Goal: Task Accomplishment & Management: Manage account settings

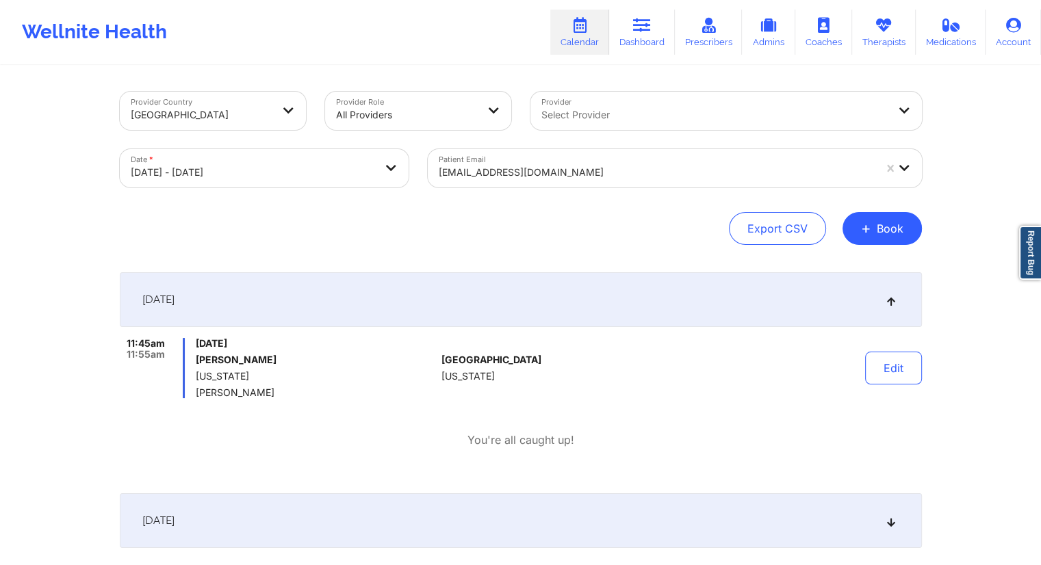
click at [530, 170] on div at bounding box center [656, 172] width 435 height 16
click at [874, 374] on button "Edit" at bounding box center [893, 368] width 57 height 33
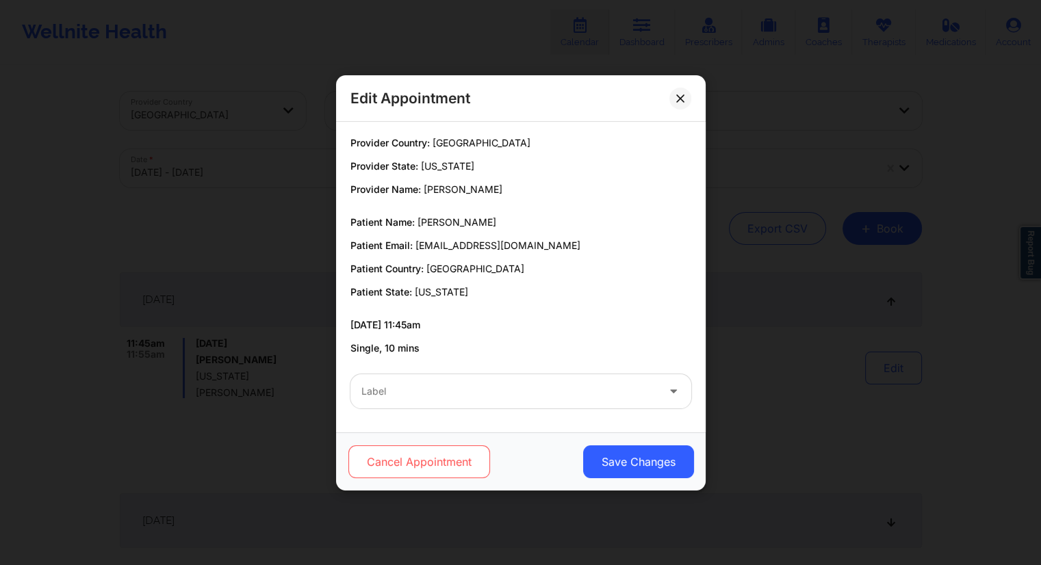
click at [421, 465] on button "Cancel Appointment" at bounding box center [419, 462] width 142 height 33
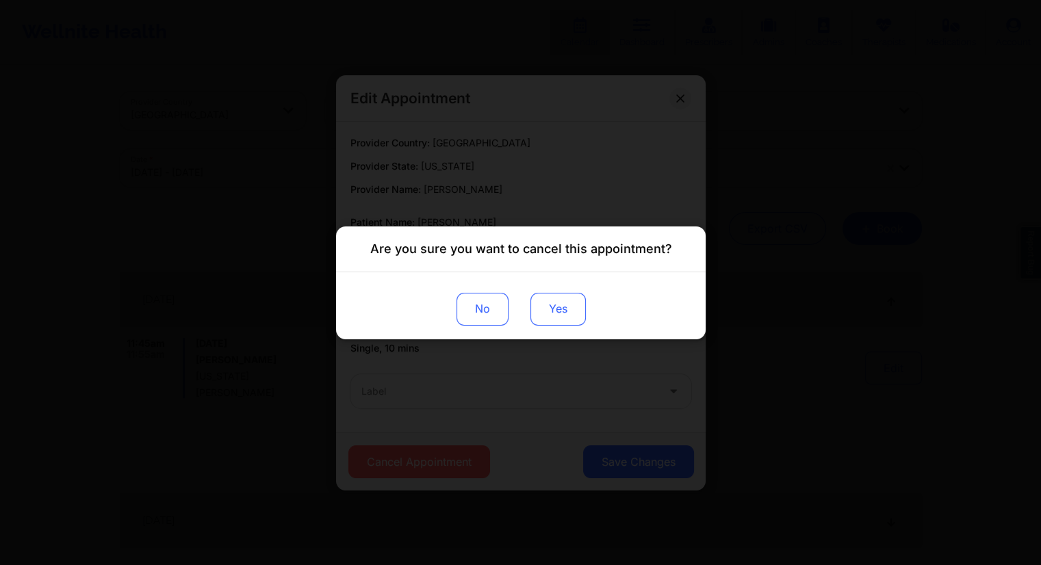
click at [583, 298] on button "Yes" at bounding box center [557, 308] width 55 height 33
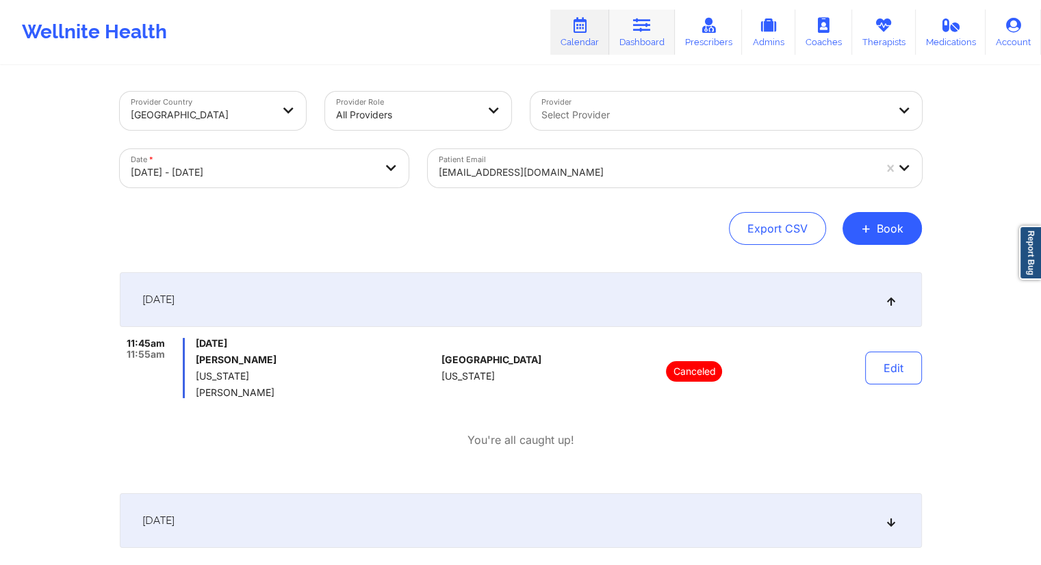
click at [635, 45] on link "Dashboard" at bounding box center [642, 32] width 66 height 45
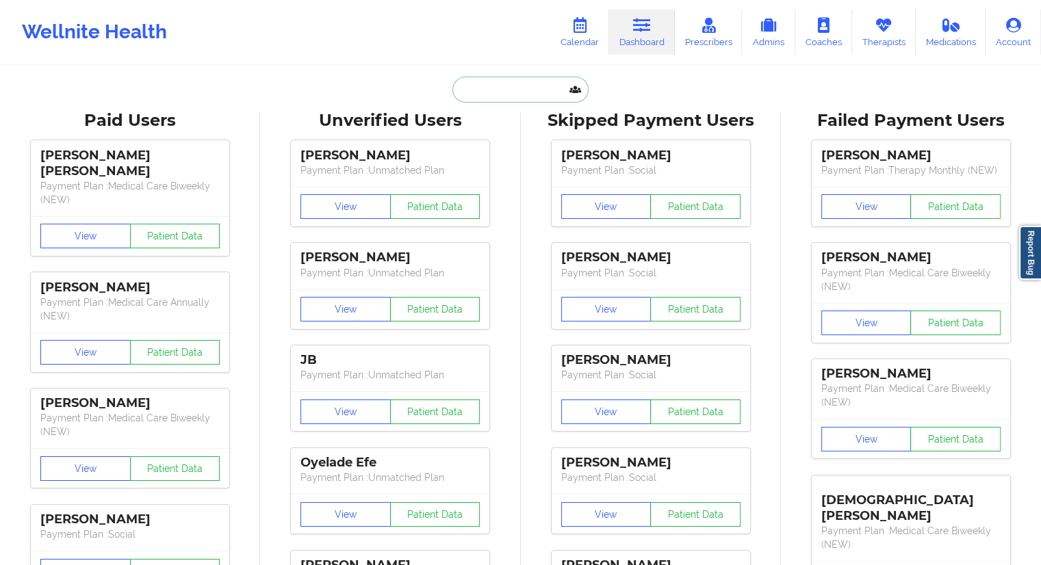
click at [457, 86] on input "text" at bounding box center [520, 90] width 136 height 26
paste input "[PHONE_NUMBER]"
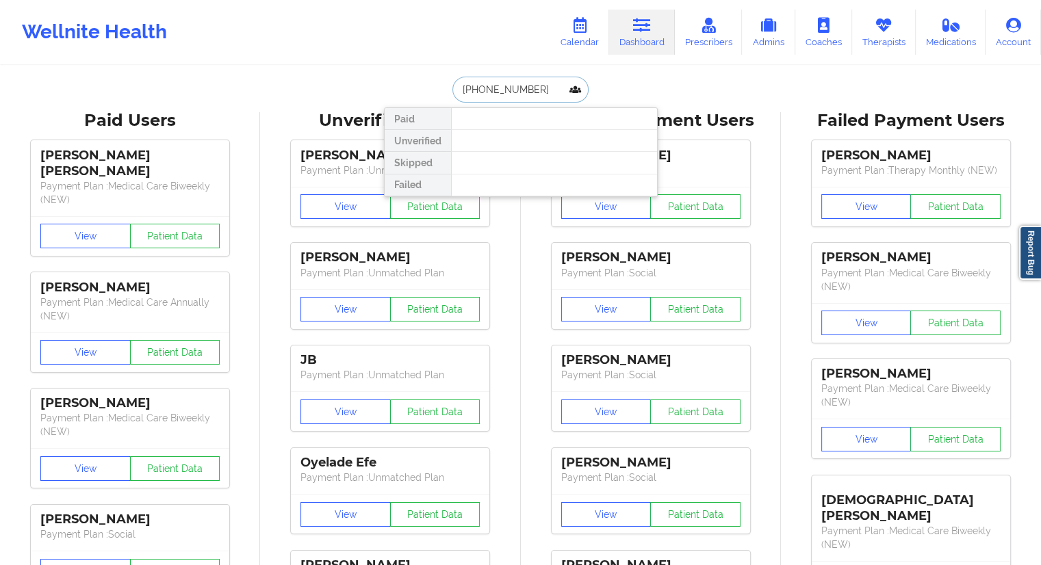
paste input "[PERSON_NAME]"
type input "[PERSON_NAME]"
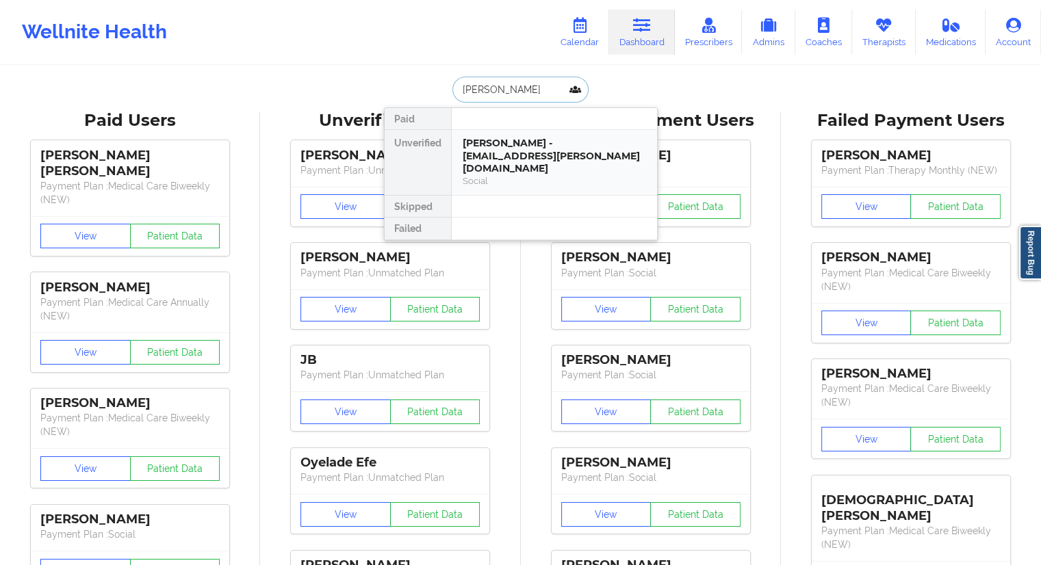
click at [493, 157] on div "[PERSON_NAME] - [EMAIL_ADDRESS][PERSON_NAME][DOMAIN_NAME]" at bounding box center [554, 156] width 183 height 38
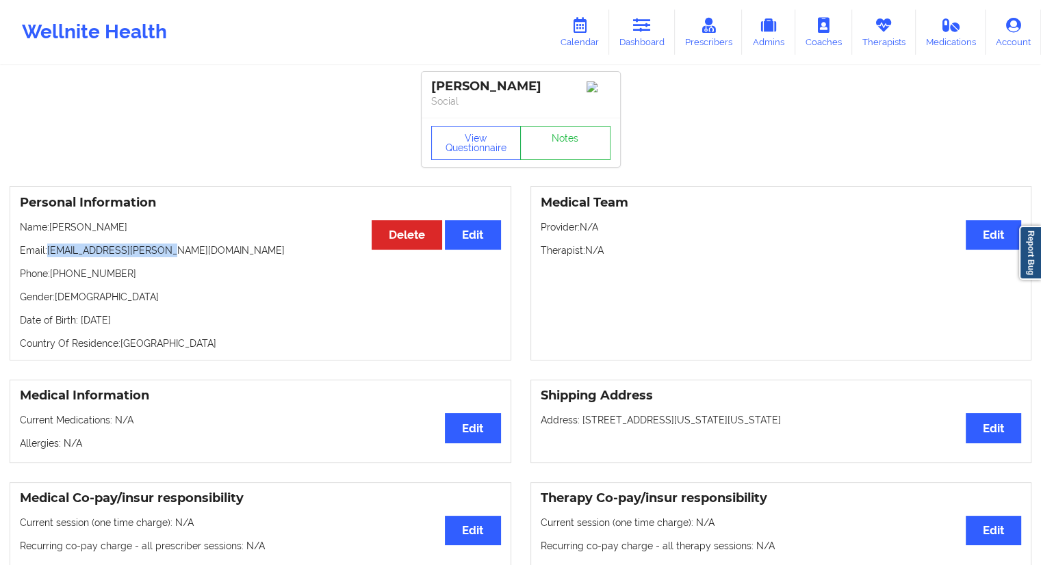
drag, startPoint x: 177, startPoint y: 257, endPoint x: 50, endPoint y: 251, distance: 126.7
click at [50, 251] on p "Email: [EMAIL_ADDRESS][PERSON_NAME][DOMAIN_NAME]" at bounding box center [260, 251] width 481 height 14
copy p "[EMAIL_ADDRESS][PERSON_NAME][DOMAIN_NAME]"
click at [635, 36] on link "Dashboard" at bounding box center [642, 32] width 66 height 45
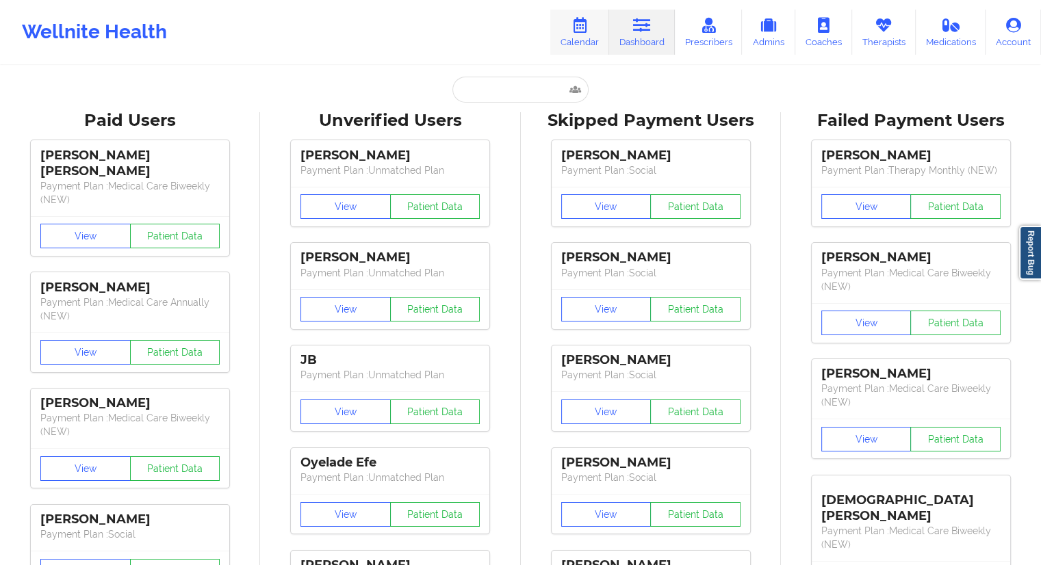
click at [564, 39] on link "Calendar" at bounding box center [579, 32] width 59 height 45
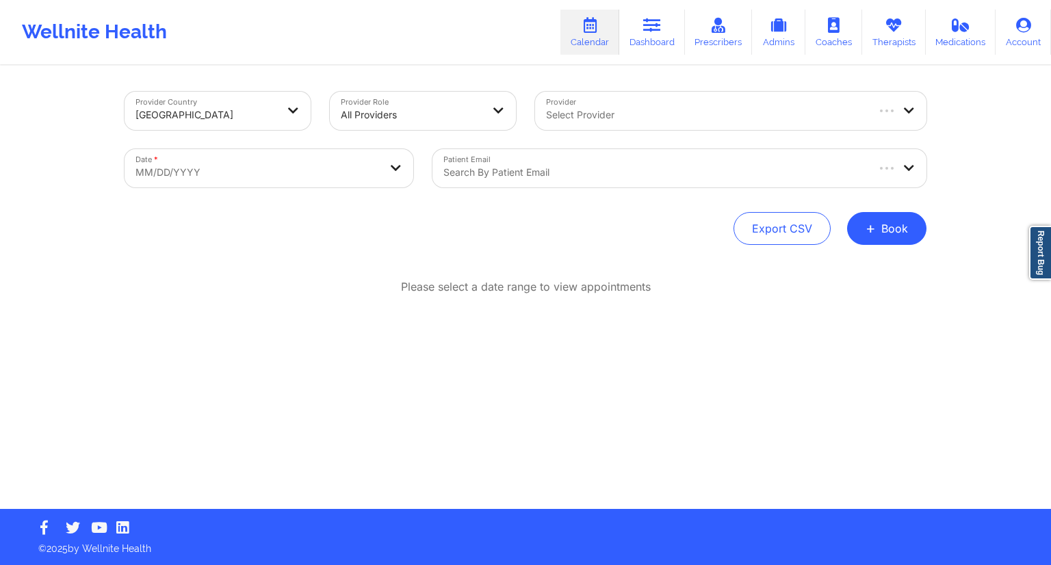
click at [322, 175] on body "Wellnite Health Calendar Dashboard Prescribers Admins Coaches Therapists Medica…" at bounding box center [525, 282] width 1051 height 565
select select "2025-8"
select select "2025-9"
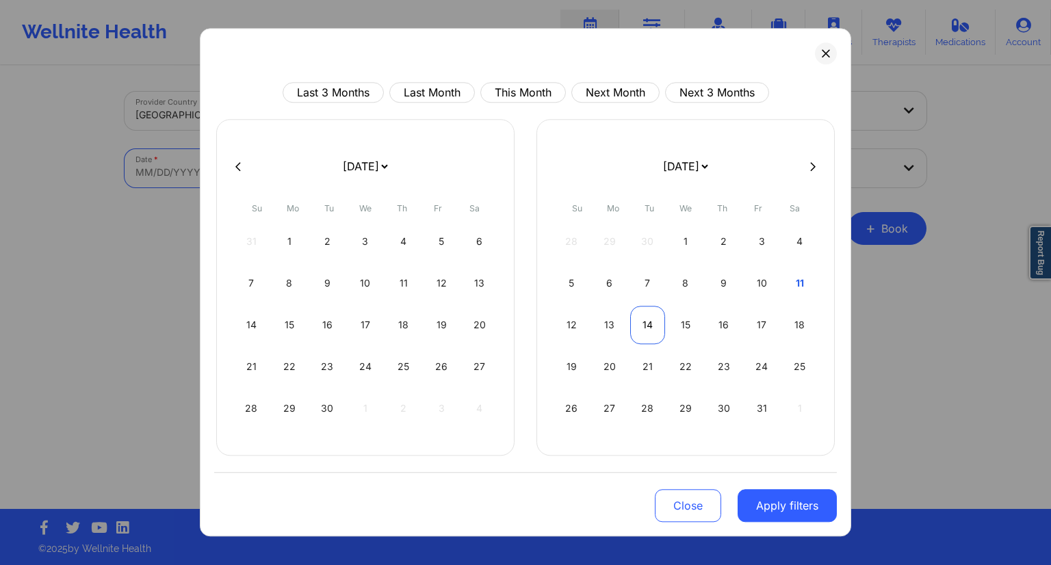
click at [641, 324] on div "14" at bounding box center [647, 325] width 35 height 38
select select "2025-9"
select select "2025-10"
click at [364, 323] on div "15" at bounding box center [365, 325] width 35 height 38
select select "2025-9"
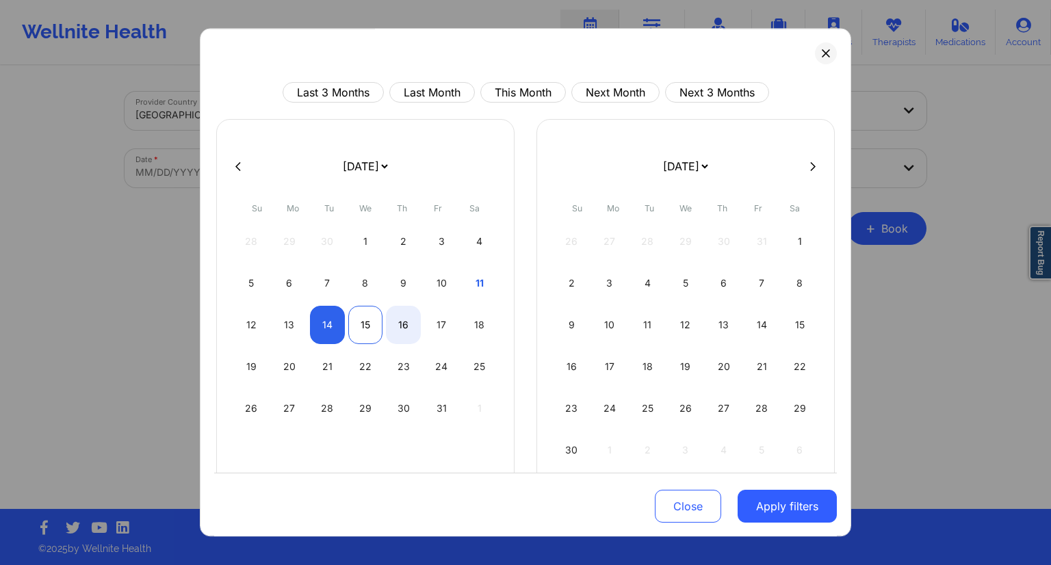
select select "2025-10"
click at [775, 499] on button "Apply filters" at bounding box center [787, 506] width 99 height 33
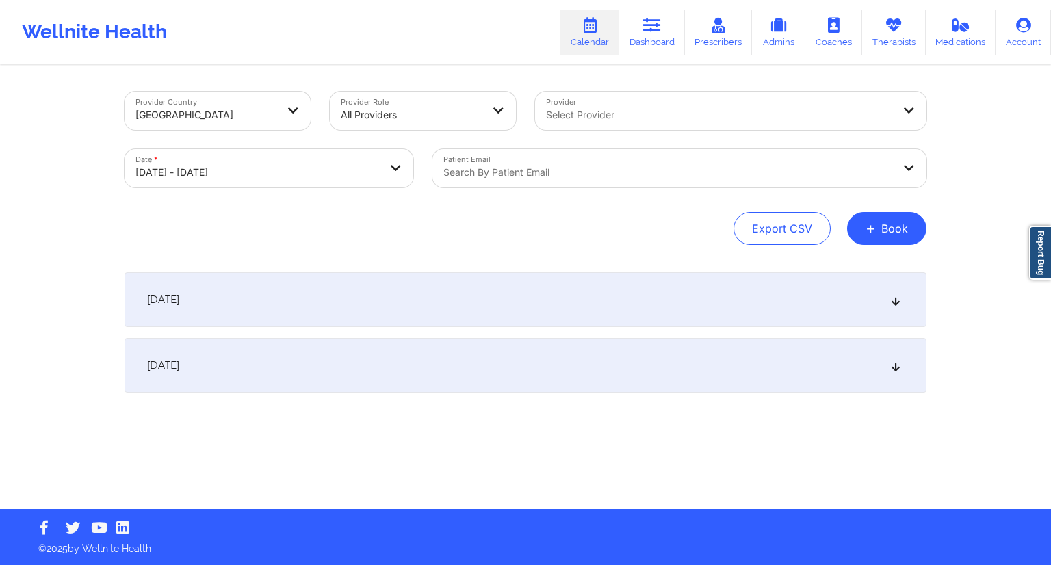
click at [525, 179] on div at bounding box center [667, 172] width 449 height 16
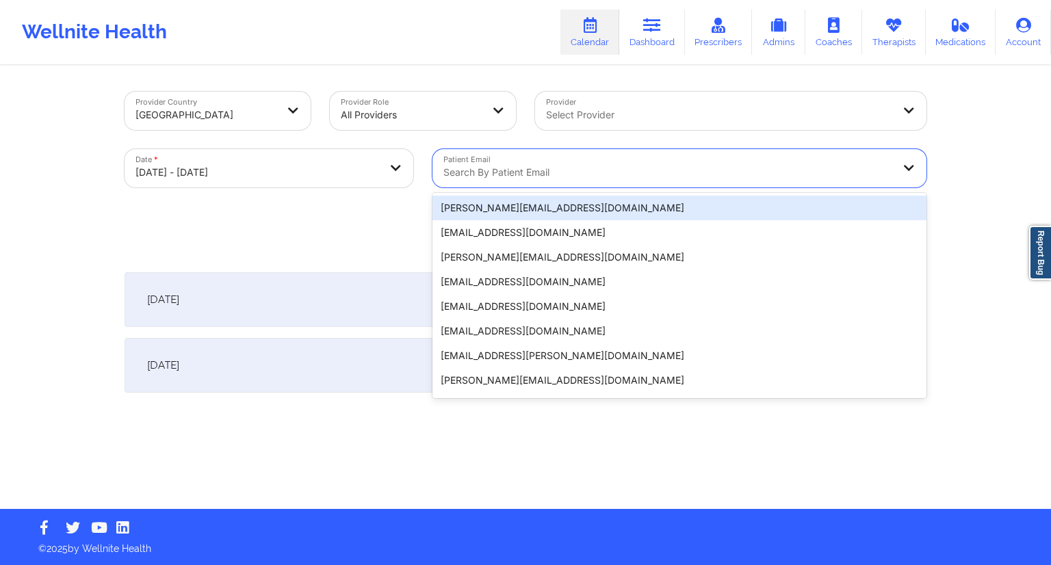
paste input "[EMAIL_ADDRESS][PERSON_NAME][DOMAIN_NAME]"
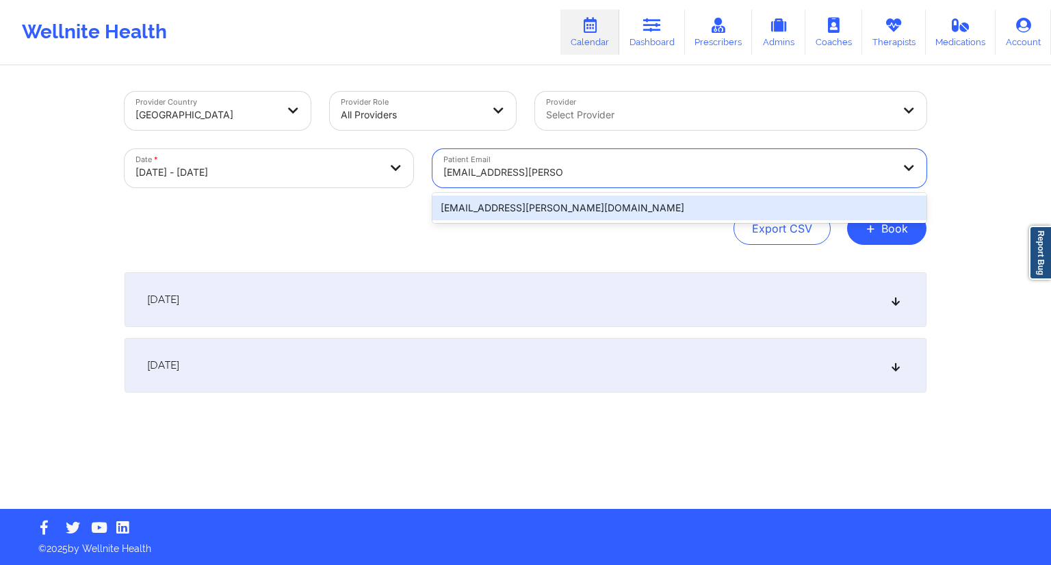
type input "[EMAIL_ADDRESS][PERSON_NAME][DOMAIN_NAME]"
click at [416, 224] on div "Export CSV + Book" at bounding box center [526, 228] width 802 height 33
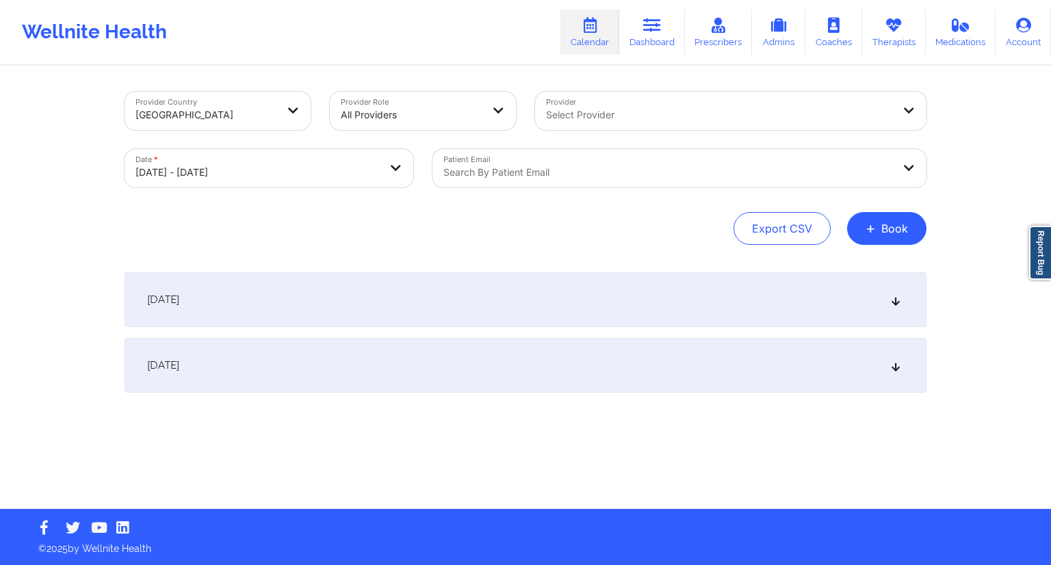
click at [523, 176] on div at bounding box center [667, 172] width 449 height 16
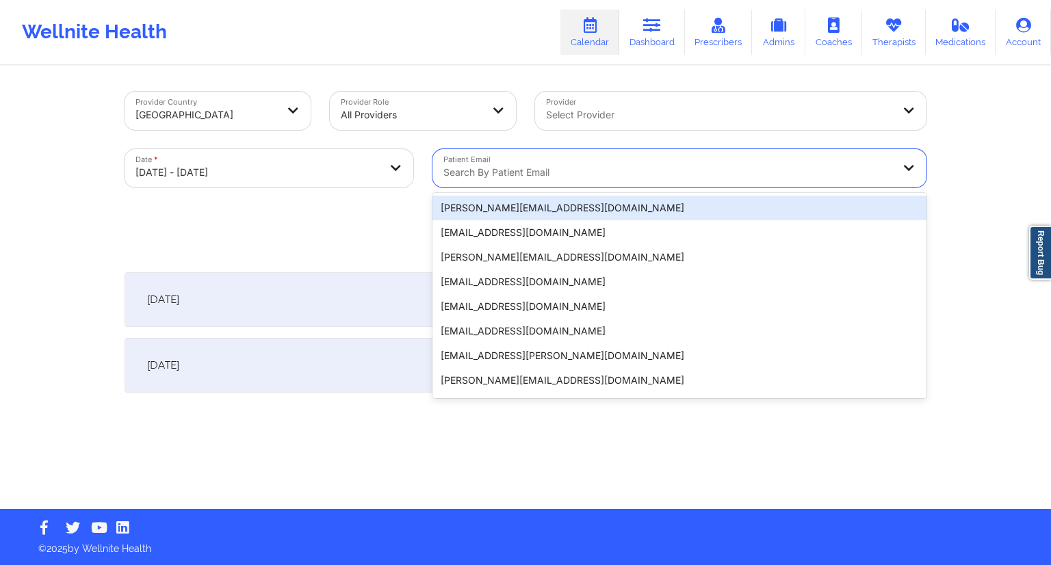
paste input "[EMAIL_ADDRESS][PERSON_NAME][DOMAIN_NAME]"
type input "[EMAIL_ADDRESS][PERSON_NAME][DOMAIN_NAME]"
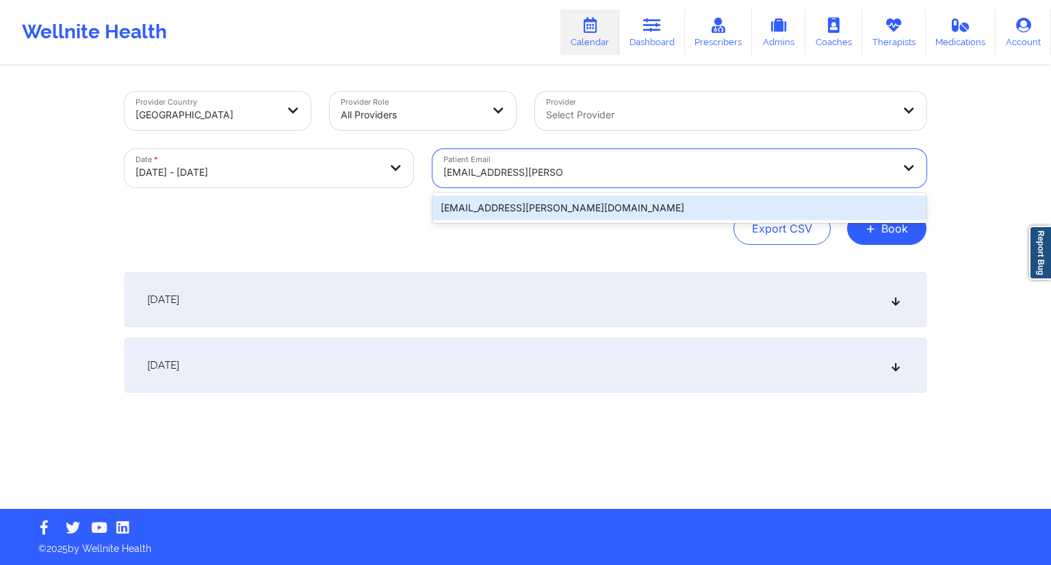
click at [528, 201] on div "[EMAIL_ADDRESS][PERSON_NAME][DOMAIN_NAME]" at bounding box center [680, 208] width 494 height 25
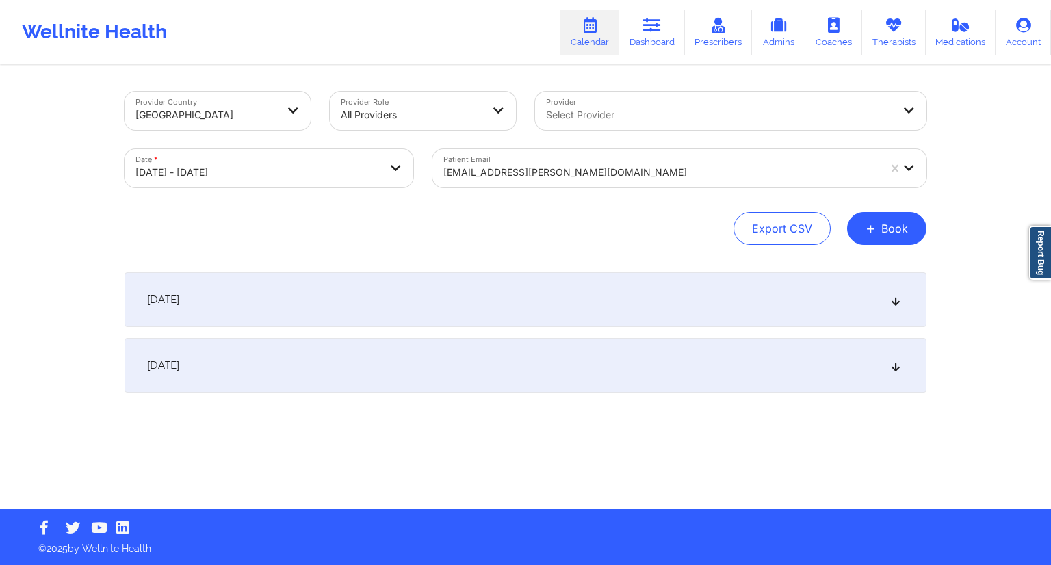
click at [511, 297] on div "[DATE]" at bounding box center [526, 299] width 802 height 55
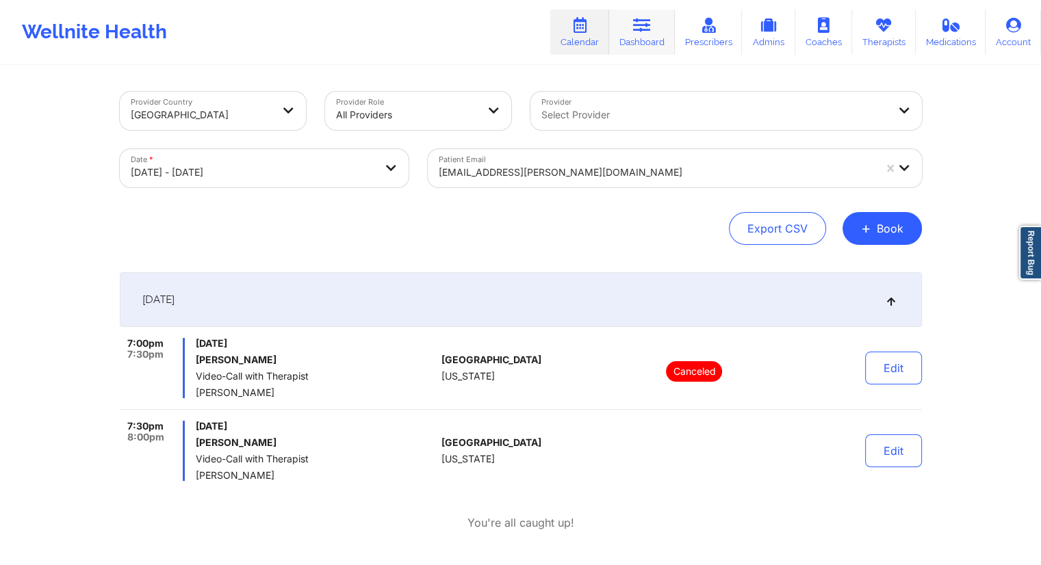
click at [617, 44] on link "Dashboard" at bounding box center [642, 32] width 66 height 45
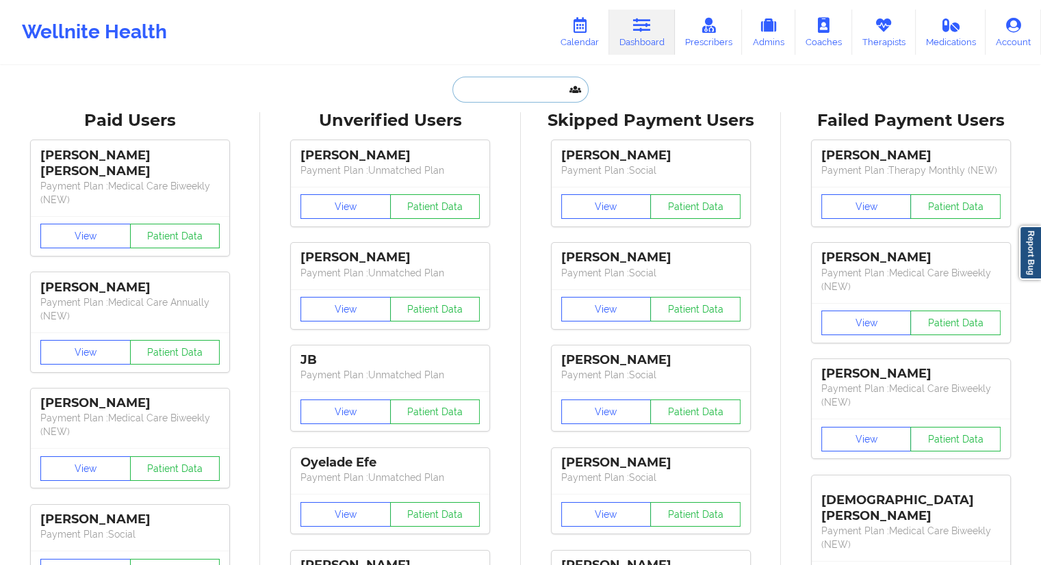
click at [513, 89] on input "text" at bounding box center [520, 90] width 136 height 26
paste input "[PERSON_NAME]"
type input "[PERSON_NAME]"
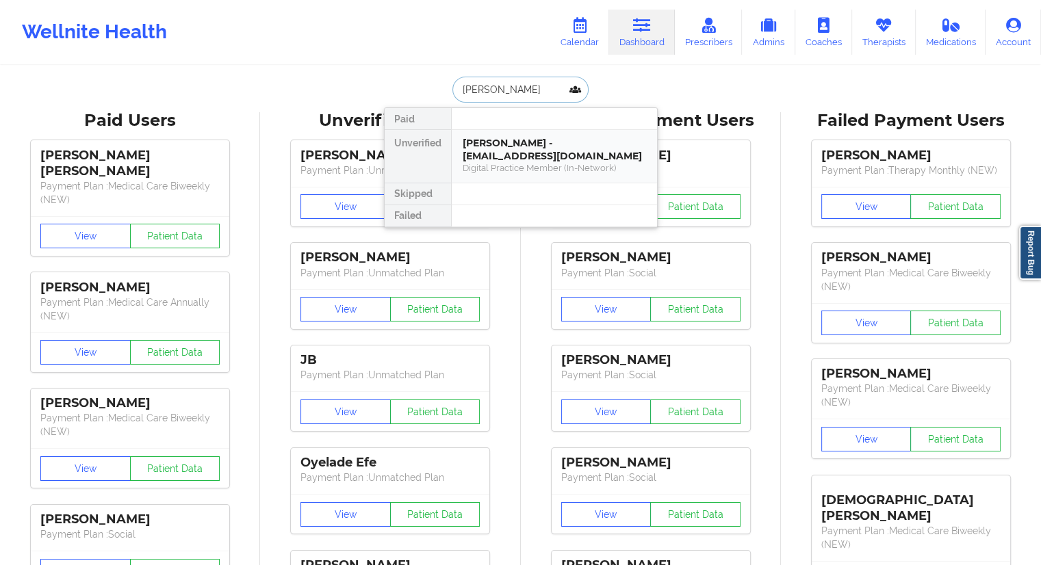
click at [495, 158] on div "[PERSON_NAME] - [EMAIL_ADDRESS][DOMAIN_NAME]" at bounding box center [554, 149] width 183 height 25
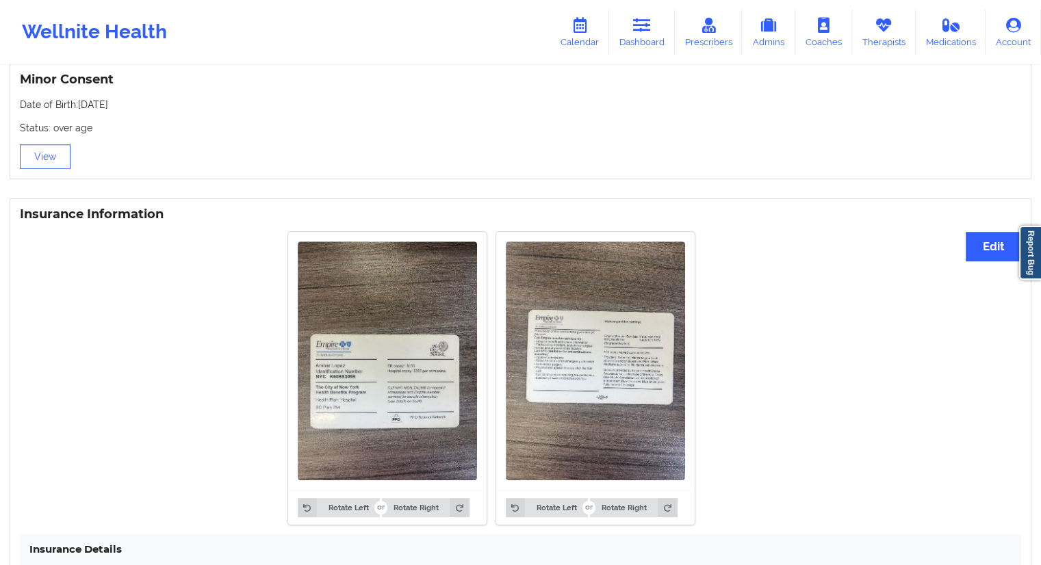
scroll to position [821, 0]
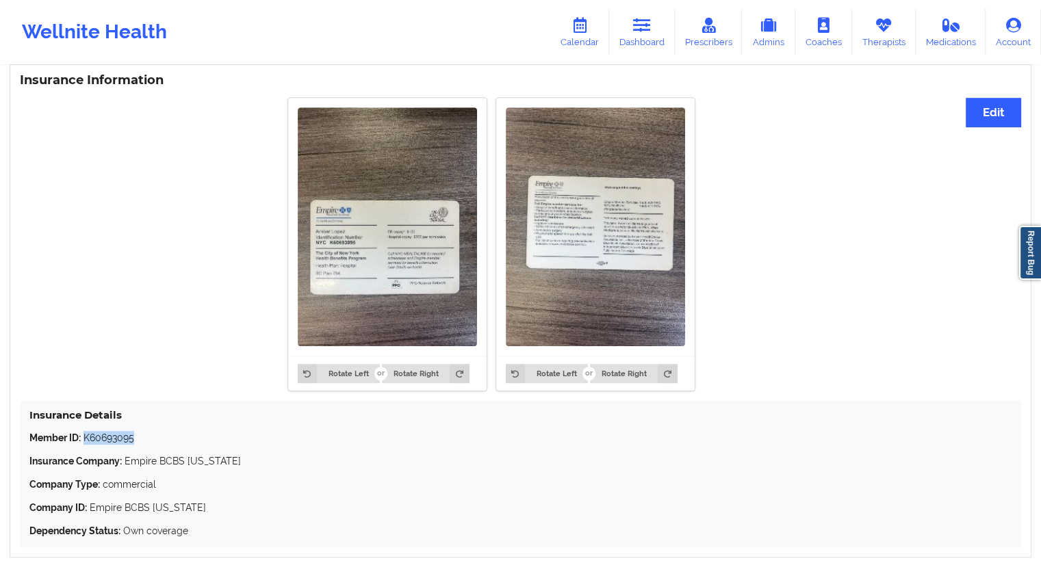
drag, startPoint x: 141, startPoint y: 435, endPoint x: 87, endPoint y: 435, distance: 54.1
click at [87, 435] on p "Member ID: K60693095" at bounding box center [520, 438] width 982 height 14
copy p "K60693095"
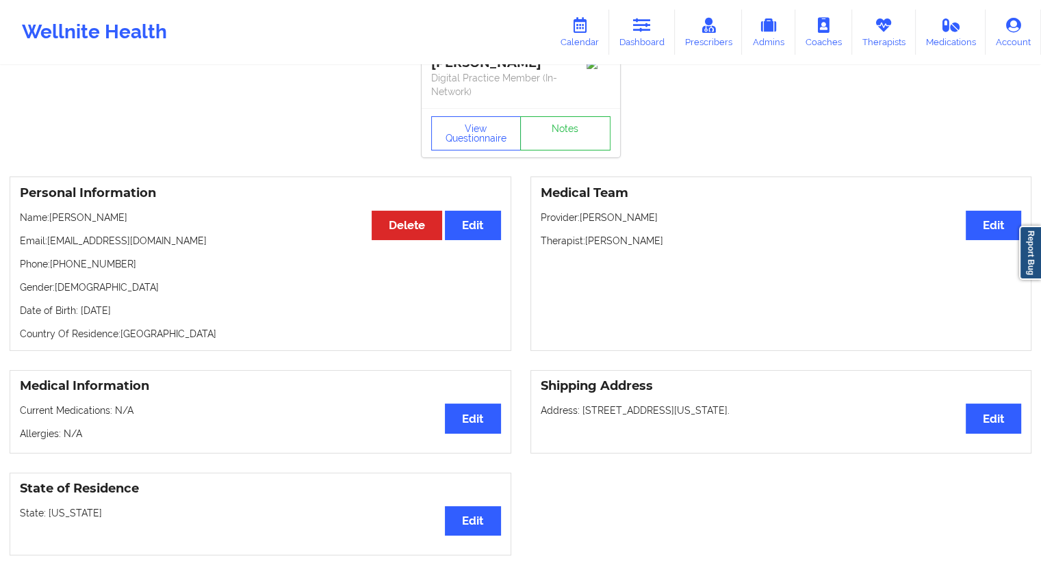
scroll to position [0, 0]
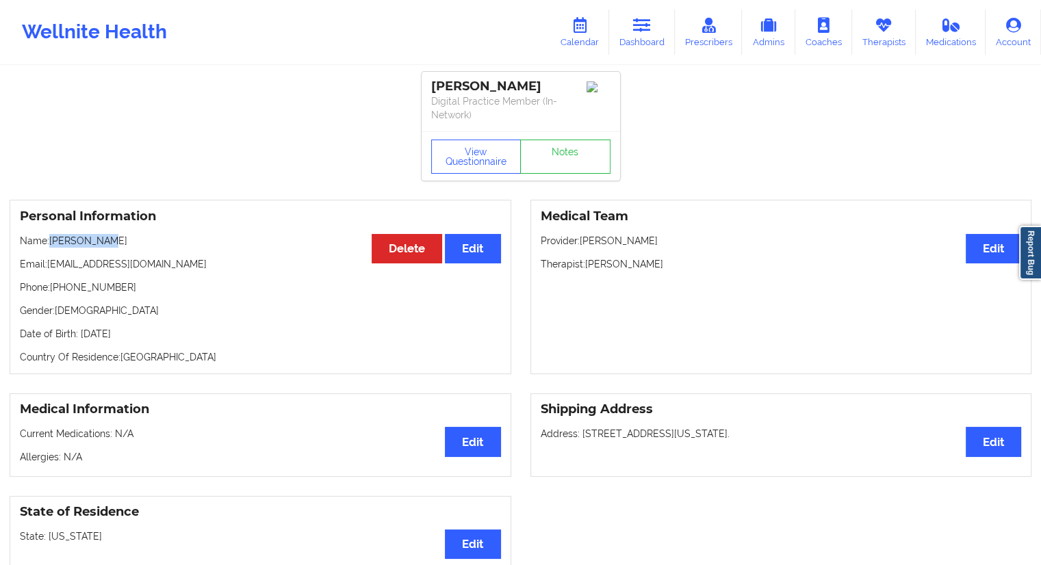
drag, startPoint x: 126, startPoint y: 235, endPoint x: 53, endPoint y: 236, distance: 73.2
click at [53, 236] on p "Name: [PERSON_NAME]" at bounding box center [260, 241] width 481 height 14
copy p "[PERSON_NAME]"
click at [631, 36] on link "Dashboard" at bounding box center [642, 32] width 66 height 45
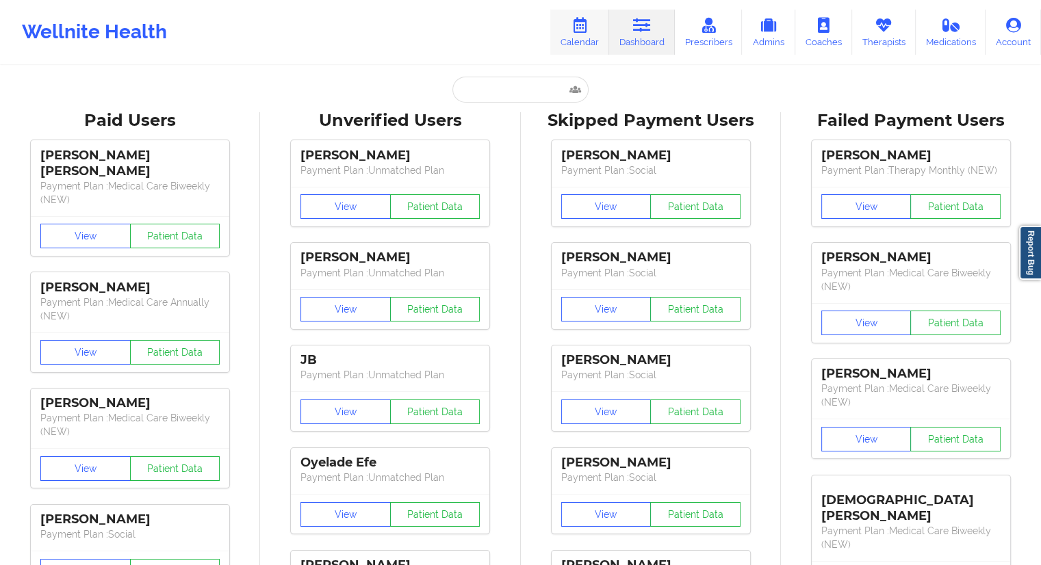
click at [579, 47] on link "Calendar" at bounding box center [579, 32] width 59 height 45
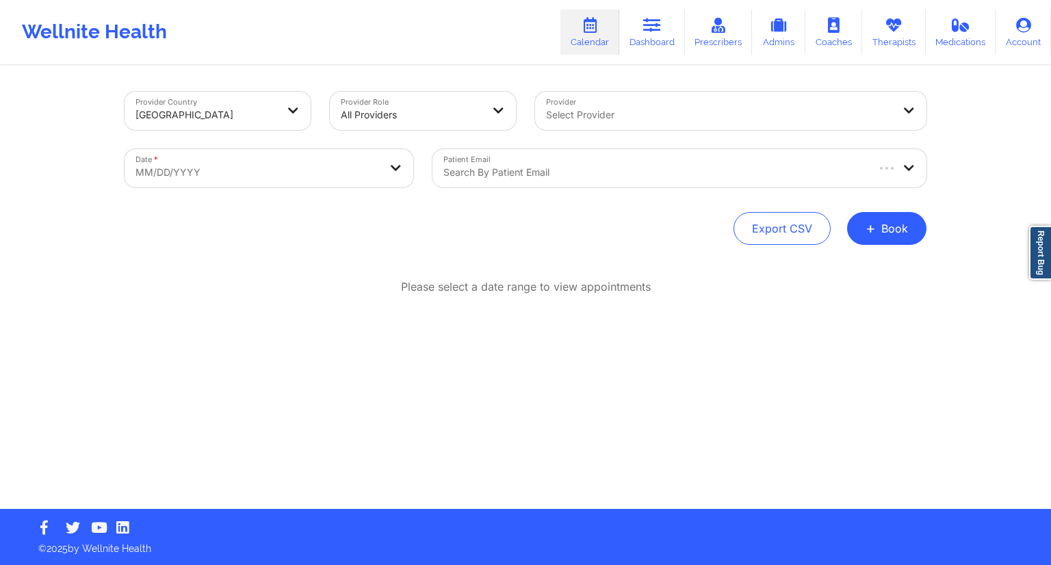
select select "2025-8"
select select "2025-9"
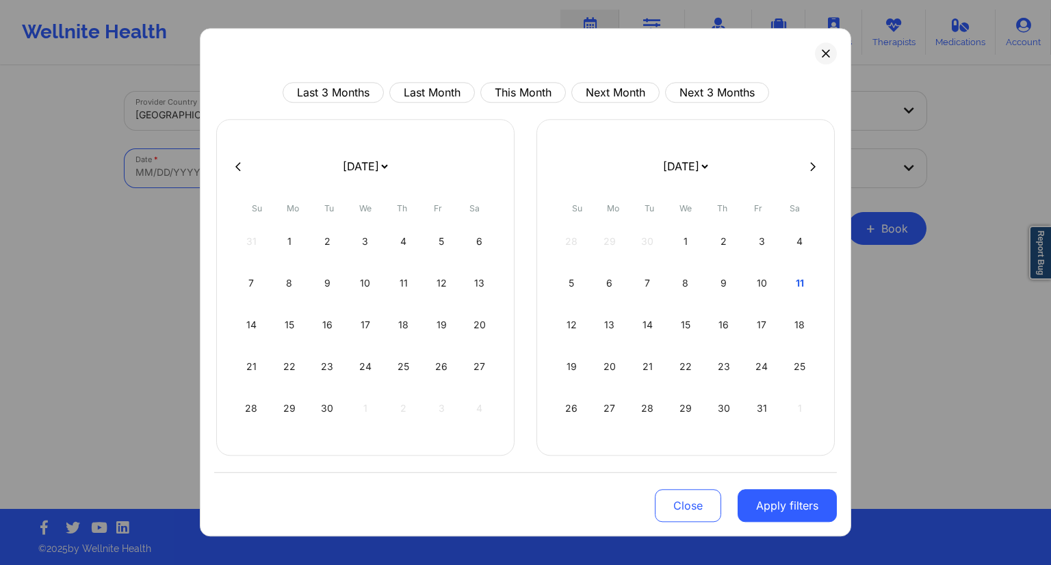
click at [342, 169] on body "Wellnite Health Calendar Dashboard Prescribers Admins Coaches Therapists Medica…" at bounding box center [525, 282] width 1051 height 565
click at [829, 55] on icon at bounding box center [826, 54] width 8 height 8
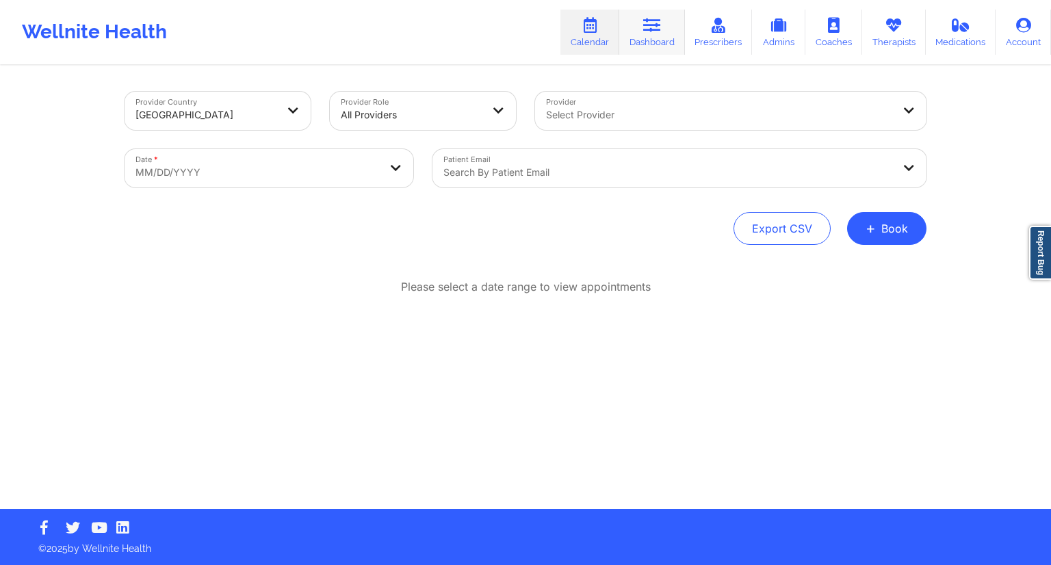
click at [648, 47] on link "Dashboard" at bounding box center [652, 32] width 66 height 45
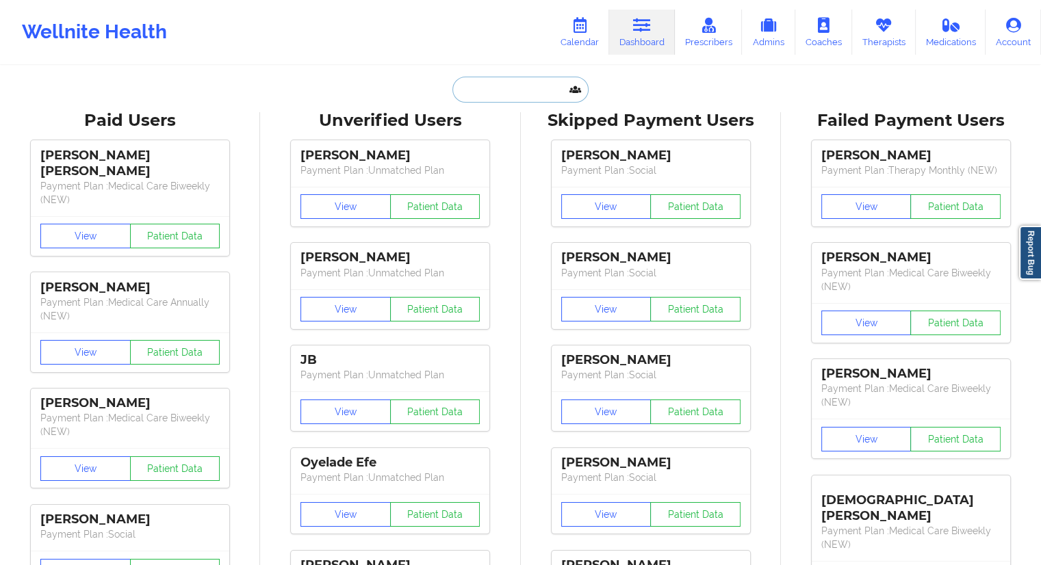
click at [485, 98] on input "text" at bounding box center [520, 90] width 136 height 26
paste input "[PERSON_NAME]"
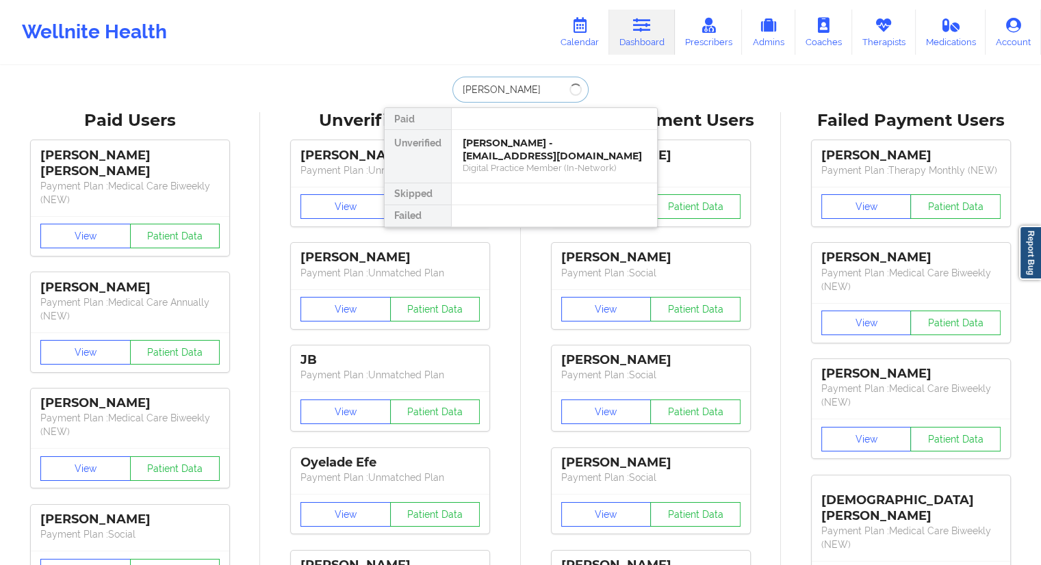
click at [498, 93] on input "[PERSON_NAME]" at bounding box center [520, 90] width 136 height 26
type input "[PERSON_NAME]"
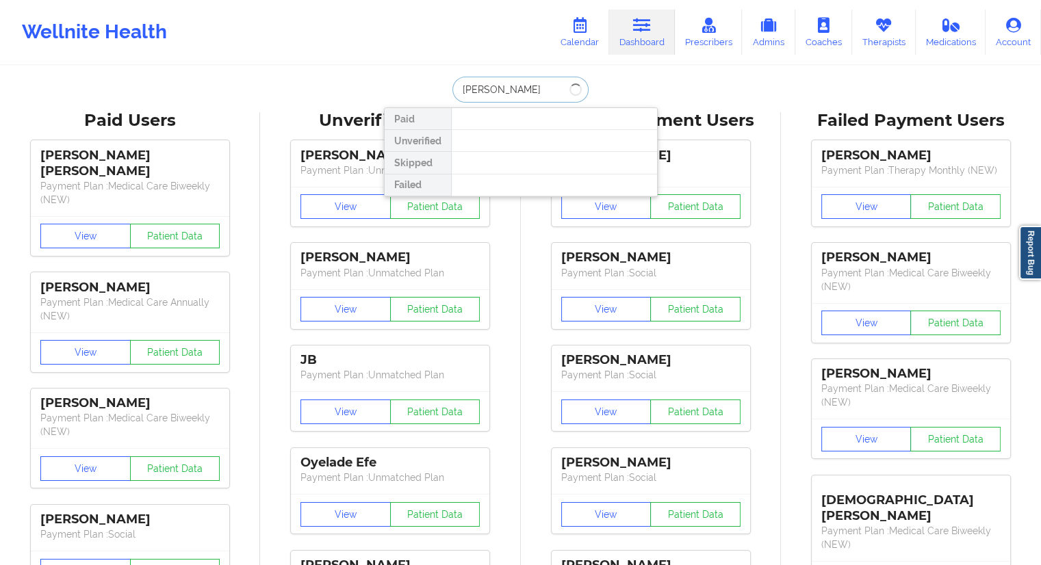
click at [532, 91] on input "[PERSON_NAME]" at bounding box center [520, 90] width 136 height 26
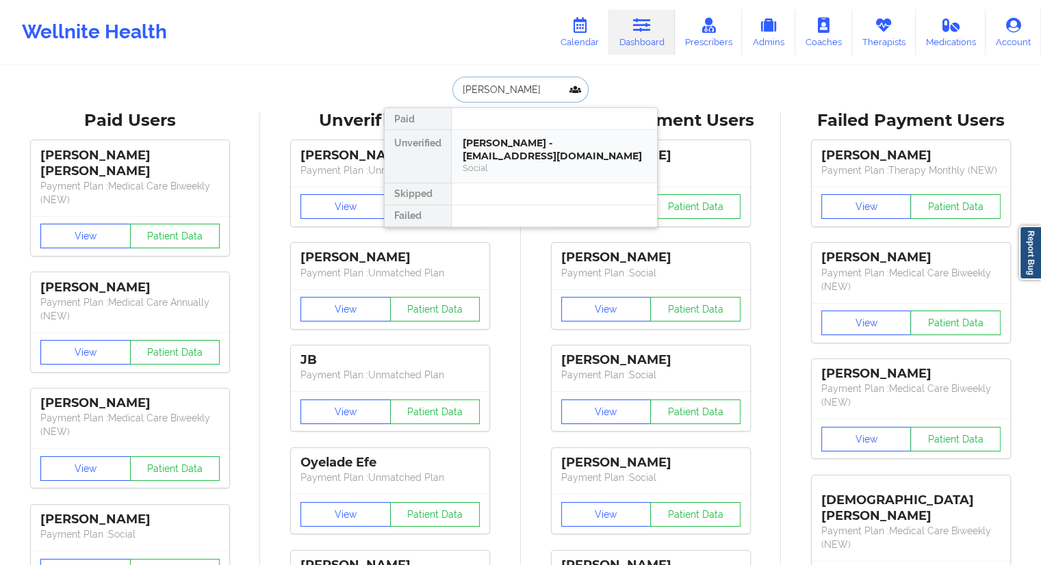
click at [521, 144] on div "[PERSON_NAME] - [EMAIL_ADDRESS][DOMAIN_NAME]" at bounding box center [554, 149] width 183 height 25
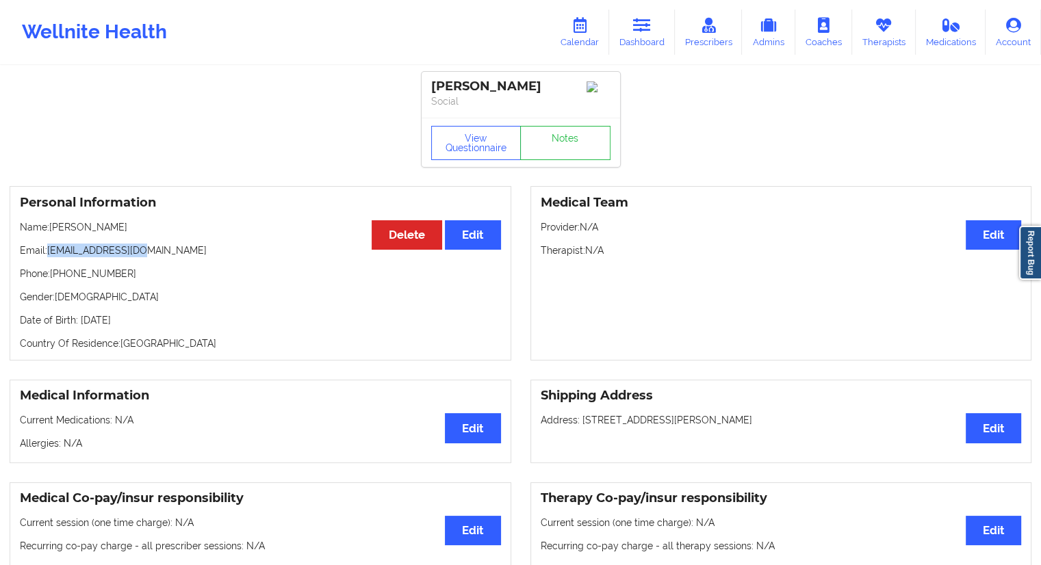
drag, startPoint x: 157, startPoint y: 255, endPoint x: 48, endPoint y: 256, distance: 109.5
click at [48, 256] on p "Email: [EMAIL_ADDRESS][DOMAIN_NAME]" at bounding box center [260, 251] width 481 height 14
copy p "[EMAIL_ADDRESS][DOMAIN_NAME]"
click at [638, 33] on link "Dashboard" at bounding box center [642, 32] width 66 height 45
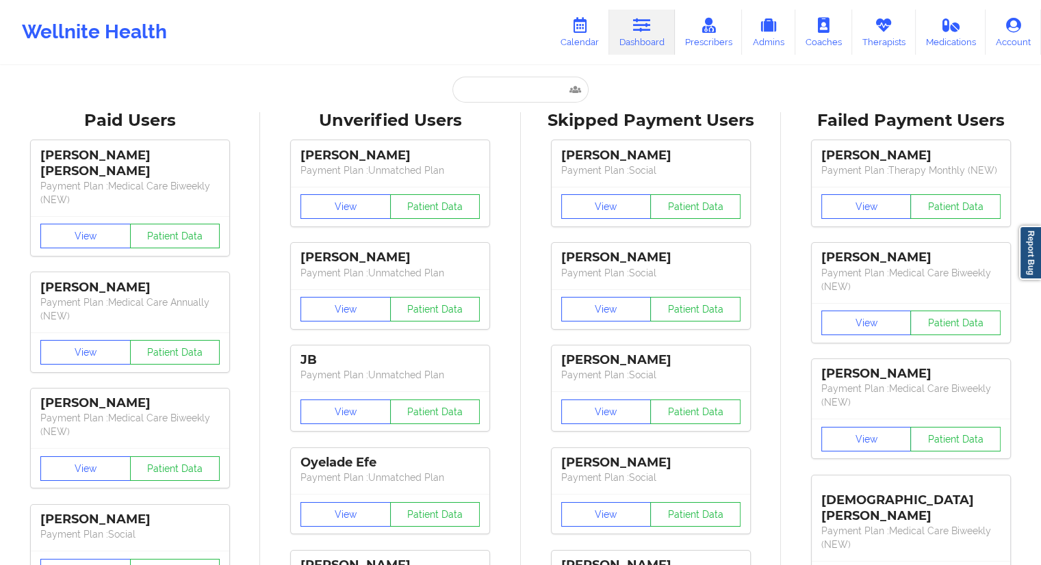
click at [510, 112] on div "Unverified Users" at bounding box center [390, 120] width 241 height 21
click at [495, 91] on input "text" at bounding box center [520, 90] width 136 height 26
paste input "[PERSON_NAME]"
type input "[PERSON_NAME]"
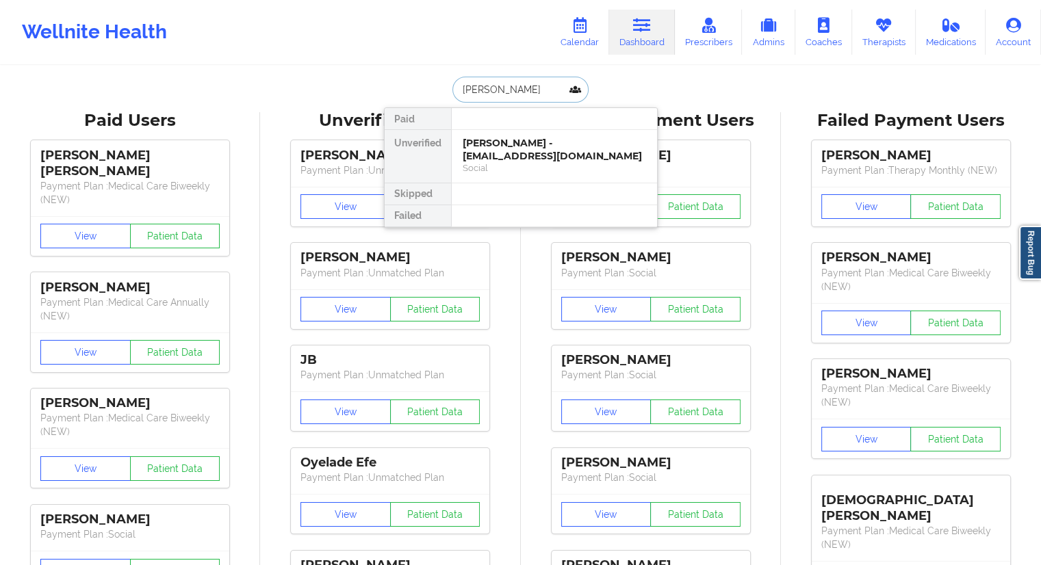
click at [492, 144] on div "[PERSON_NAME] - [EMAIL_ADDRESS][DOMAIN_NAME]" at bounding box center [554, 149] width 183 height 25
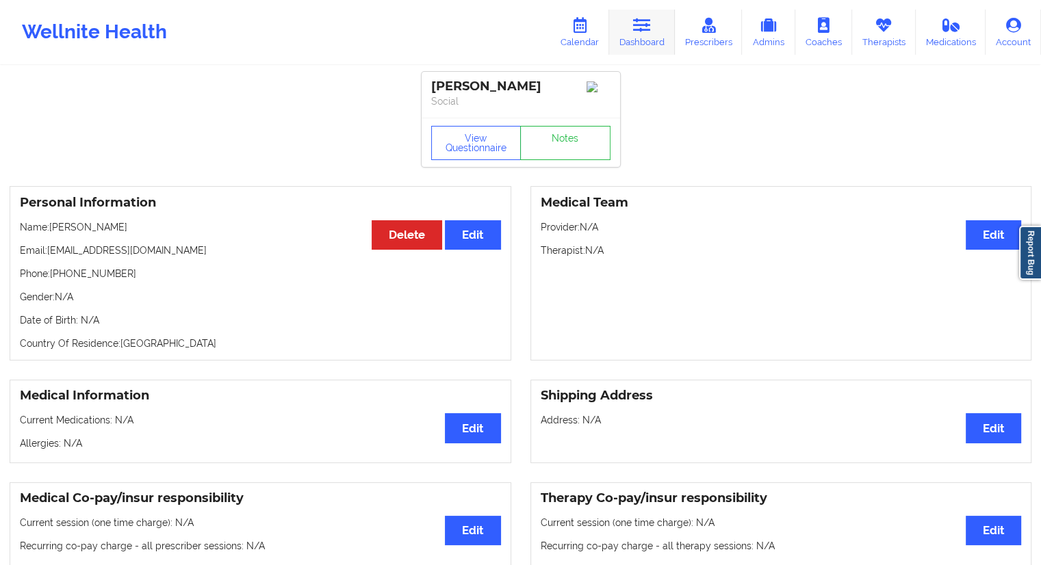
click at [638, 38] on link "Dashboard" at bounding box center [642, 32] width 66 height 45
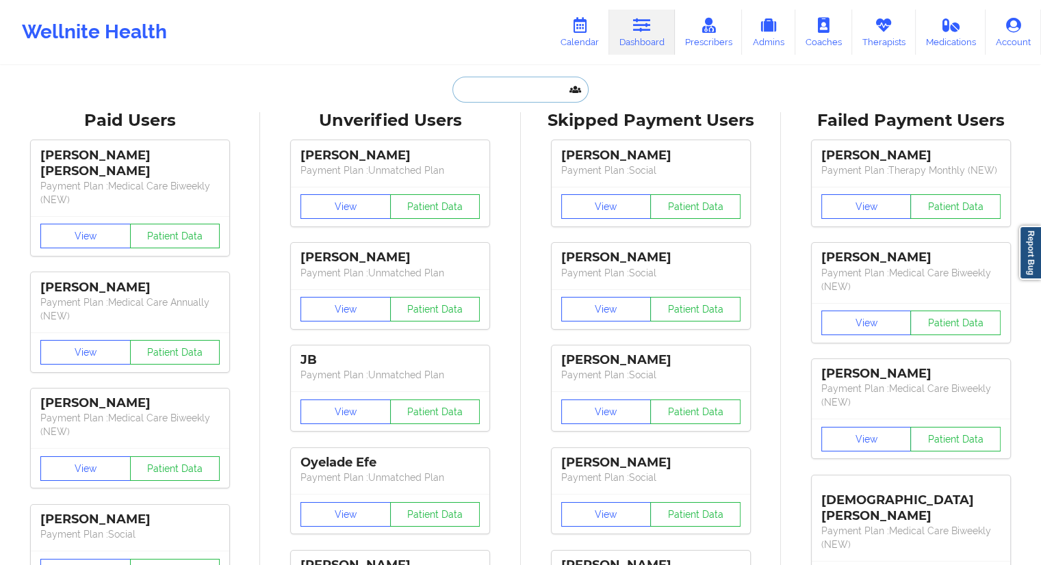
click at [528, 88] on input "text" at bounding box center [520, 90] width 136 height 26
paste input "[PERSON_NAME][EMAIL_ADDRESS][DOMAIN_NAME]"
type input "[PERSON_NAME][EMAIL_ADDRESS][DOMAIN_NAME]"
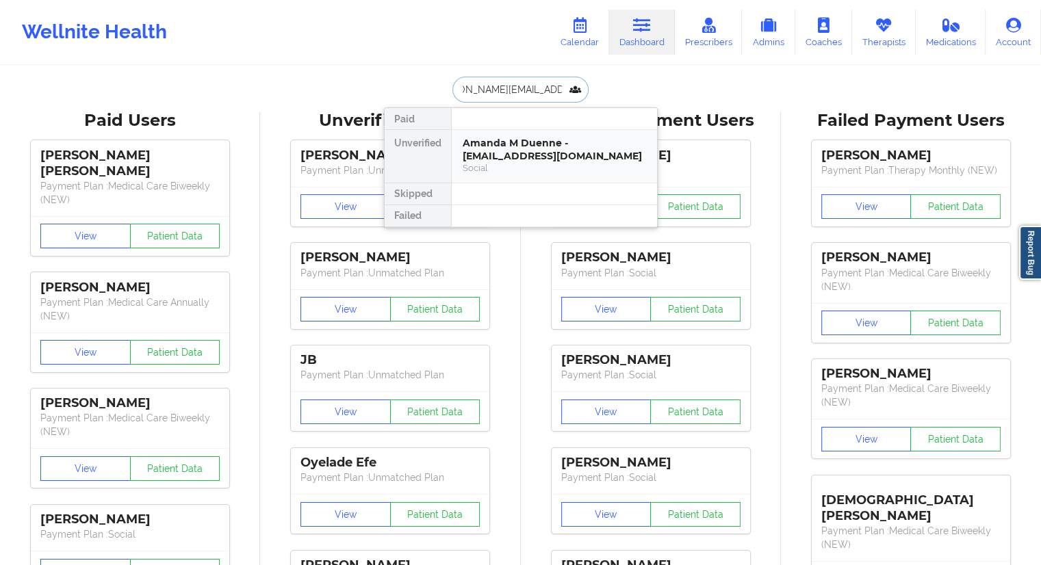
click at [465, 146] on div "Amanda M Duenne - [EMAIL_ADDRESS][DOMAIN_NAME]" at bounding box center [554, 149] width 183 height 25
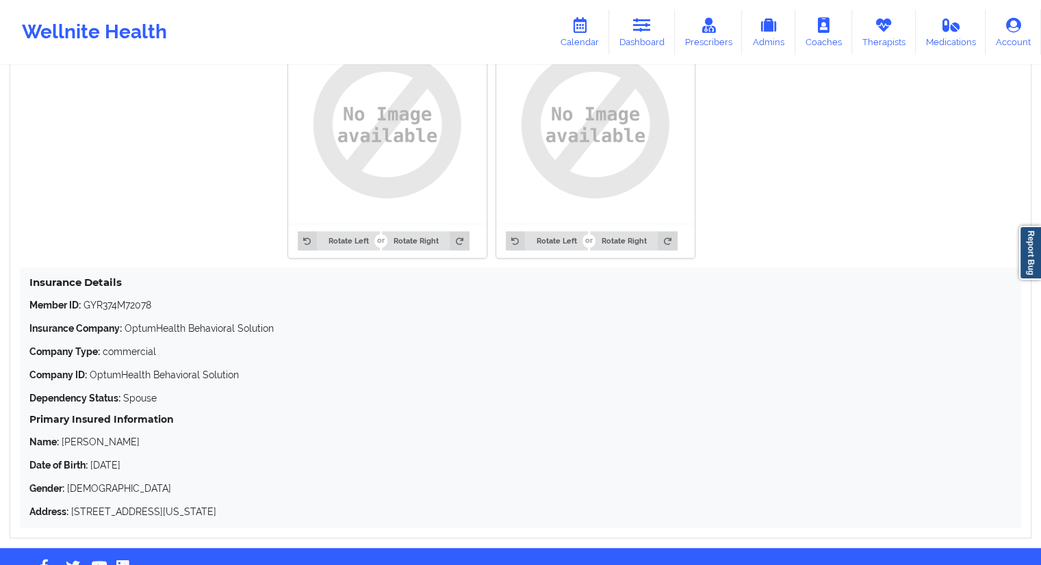
scroll to position [1136, 0]
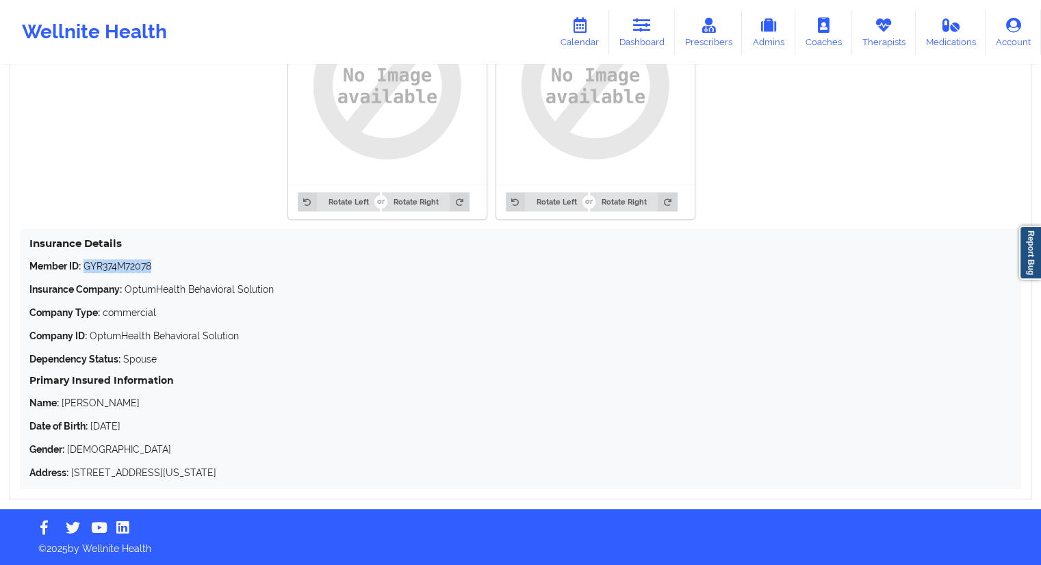
drag, startPoint x: 170, startPoint y: 266, endPoint x: 85, endPoint y: 258, distance: 85.3
click at [85, 258] on div "Insurance Details Member ID: GYR374M72078 Insurance Company: OptumHealth Behavi…" at bounding box center [520, 359] width 1001 height 261
copy p "GYR374M72078"
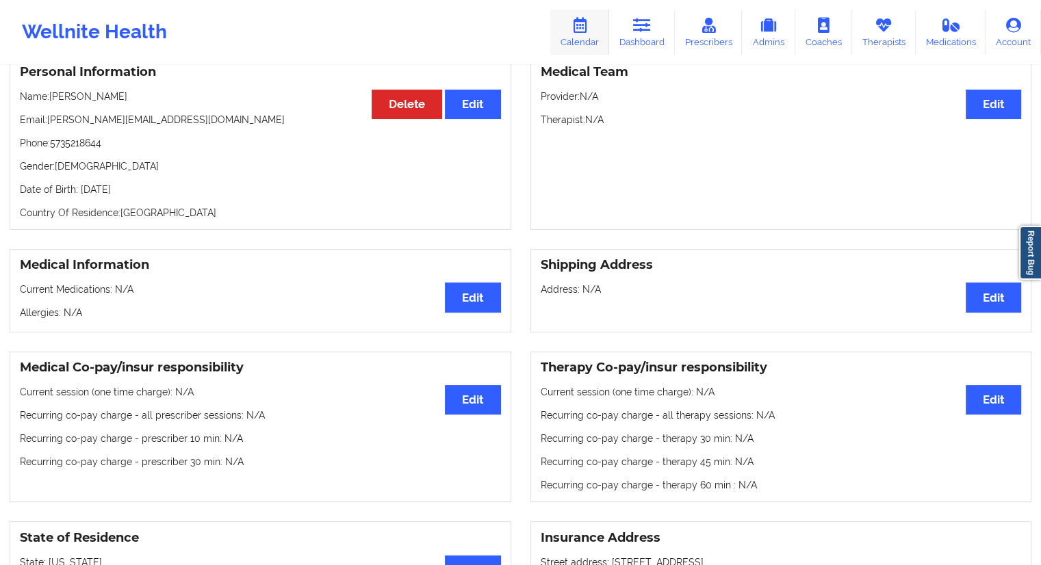
scroll to position [0, 0]
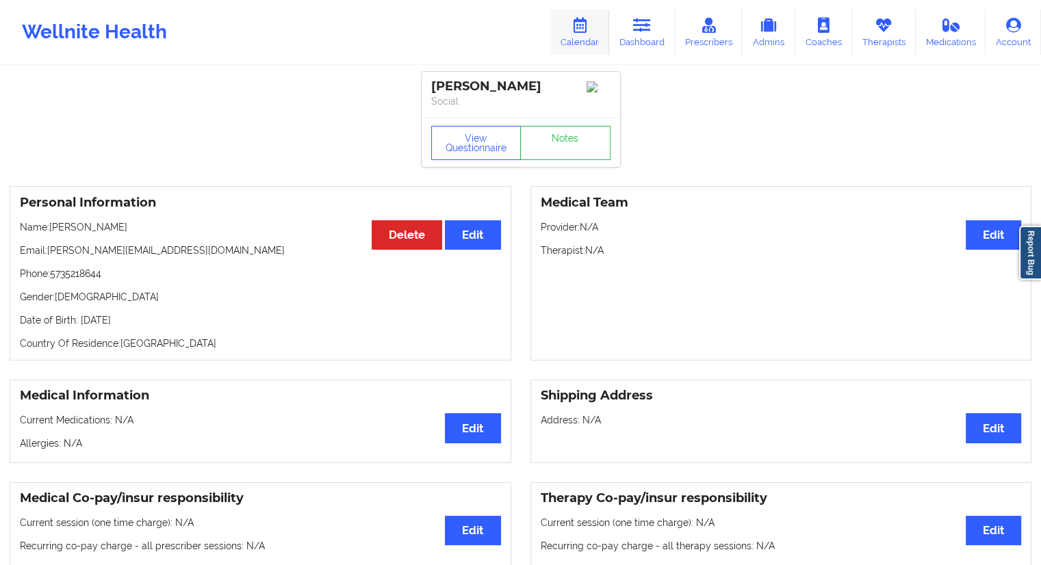
click at [586, 31] on icon at bounding box center [580, 25] width 18 height 15
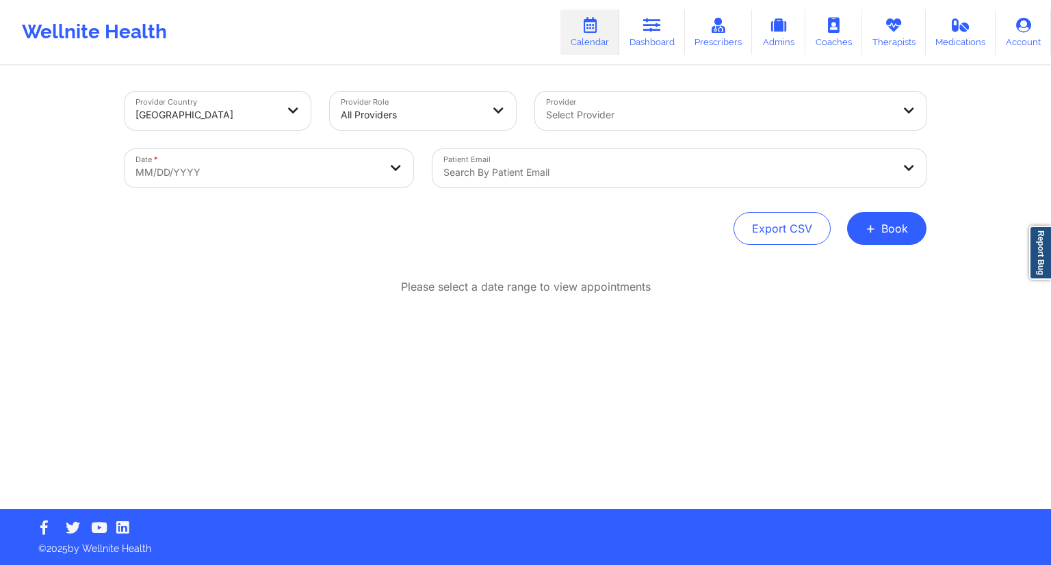
click at [274, 183] on body "Wellnite Health Calendar Dashboard Prescribers Admins Coaches Therapists Medica…" at bounding box center [525, 282] width 1051 height 565
select select "2025-8"
select select "2025-9"
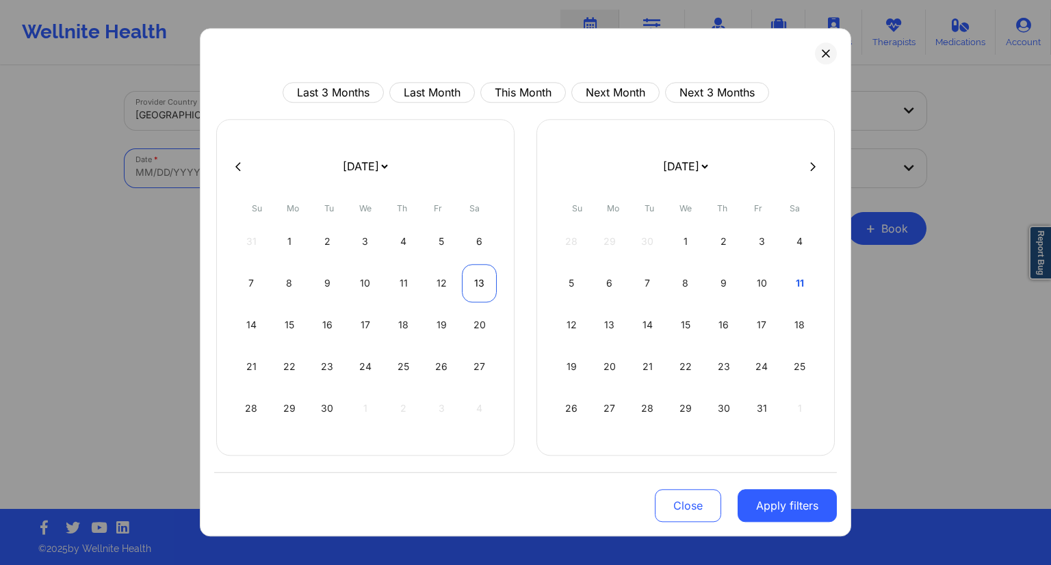
click at [469, 280] on div "13" at bounding box center [479, 283] width 35 height 38
select select "2025-8"
select select "2025-9"
click at [255, 332] on div "14" at bounding box center [251, 325] width 35 height 38
select select "2025-8"
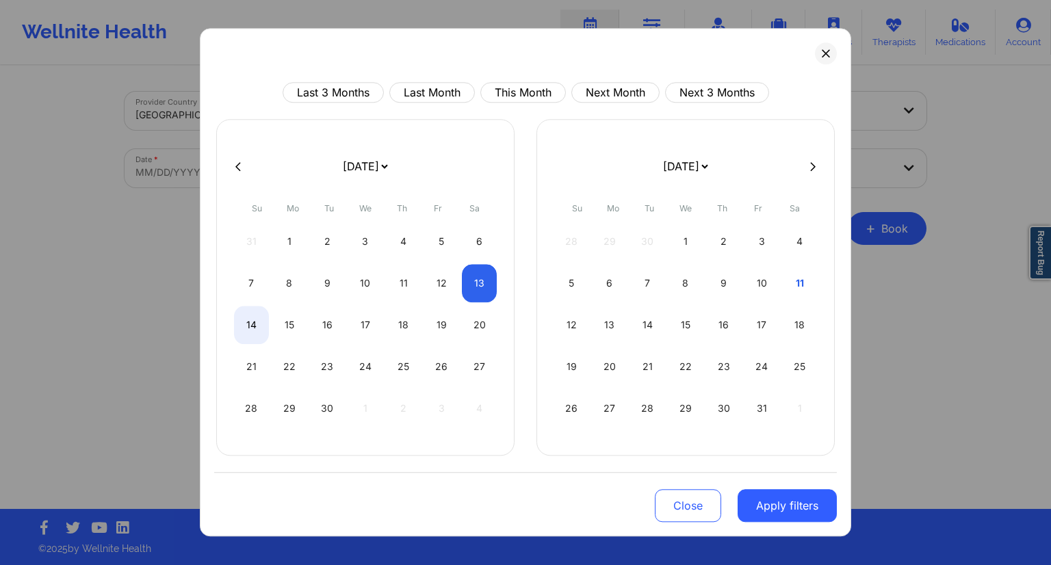
select select "2025-9"
click at [794, 509] on button "Apply filters" at bounding box center [787, 505] width 99 height 33
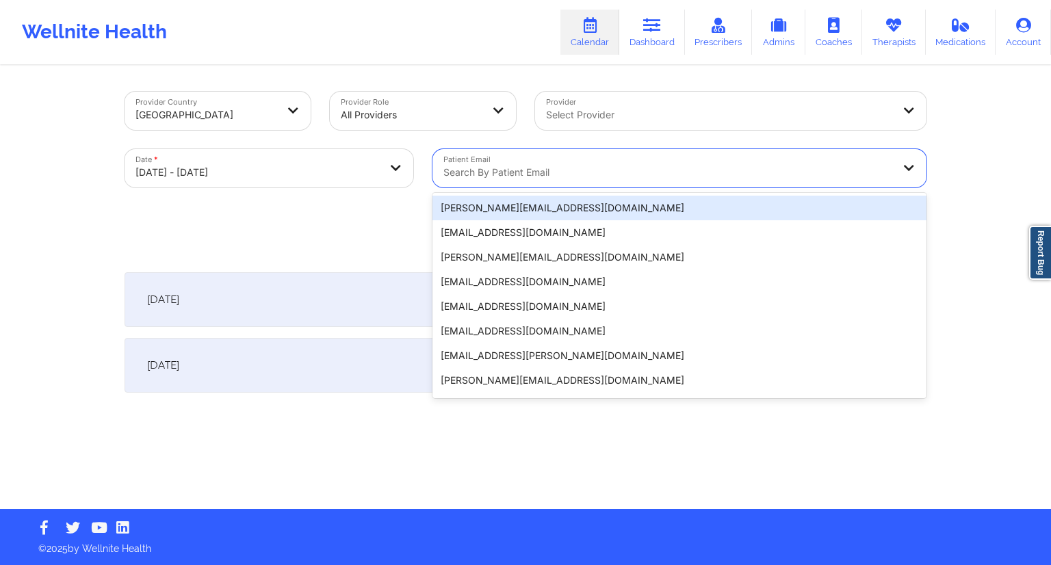
click at [625, 176] on div at bounding box center [667, 172] width 449 height 16
paste input "[PERSON_NAME][EMAIL_ADDRESS][DOMAIN_NAME]"
type input "[PERSON_NAME][EMAIL_ADDRESS][DOMAIN_NAME]"
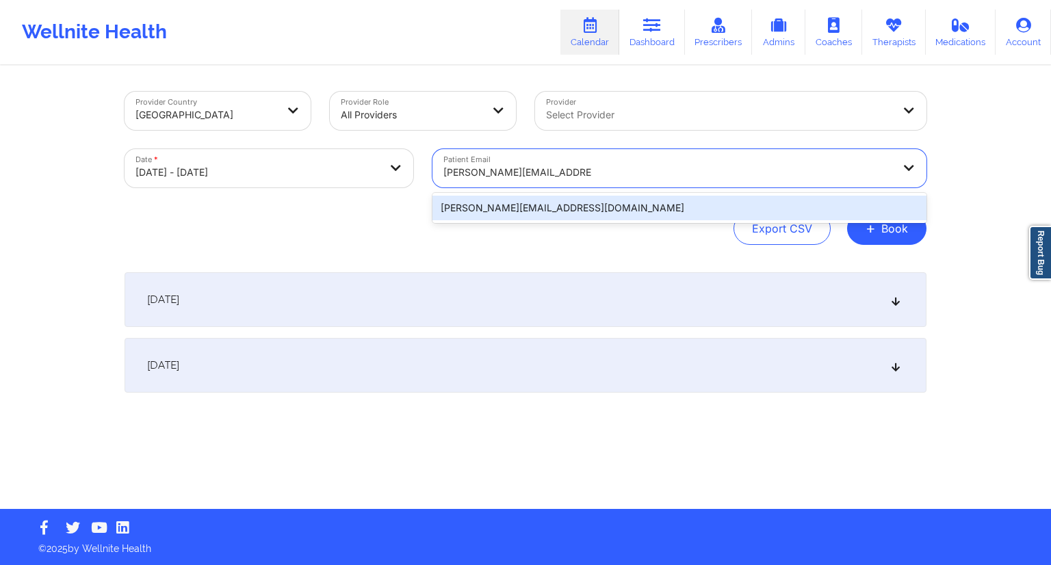
click at [488, 214] on div "[PERSON_NAME][EMAIL_ADDRESS][DOMAIN_NAME]" at bounding box center [680, 208] width 494 height 25
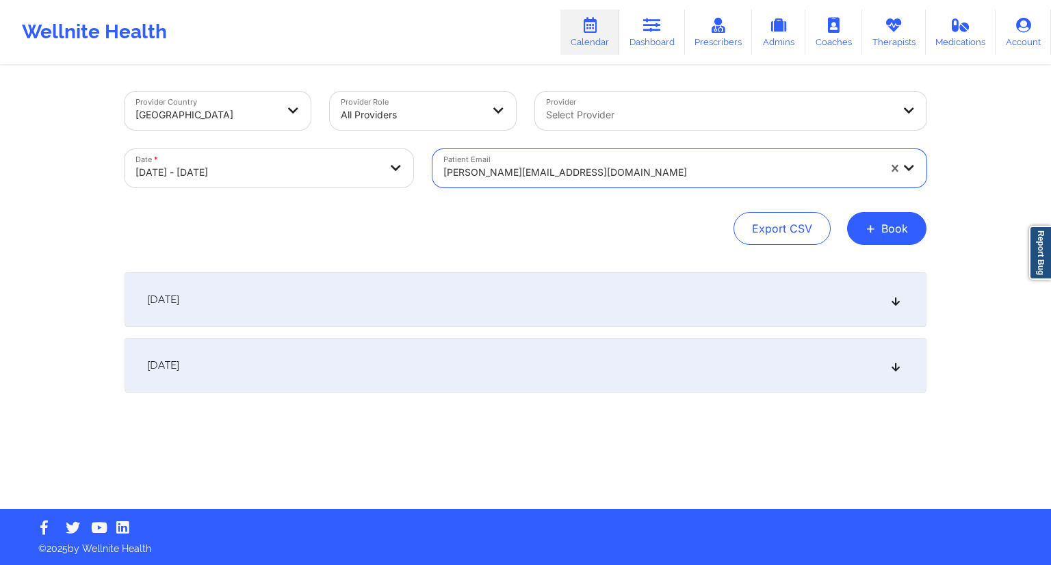
click at [487, 211] on div "Provider Country [GEOGRAPHIC_DATA] Provider Role All Providers Provider Select …" at bounding box center [526, 168] width 802 height 153
click at [347, 144] on div "Date * [DATE] - [DATE]" at bounding box center [269, 168] width 308 height 57
click at [356, 166] on body "Wellnite Health Calendar Dashboard Prescribers Admins Coaches Therapists Medica…" at bounding box center [525, 282] width 1051 height 565
select select "2025-8"
select select "2025-9"
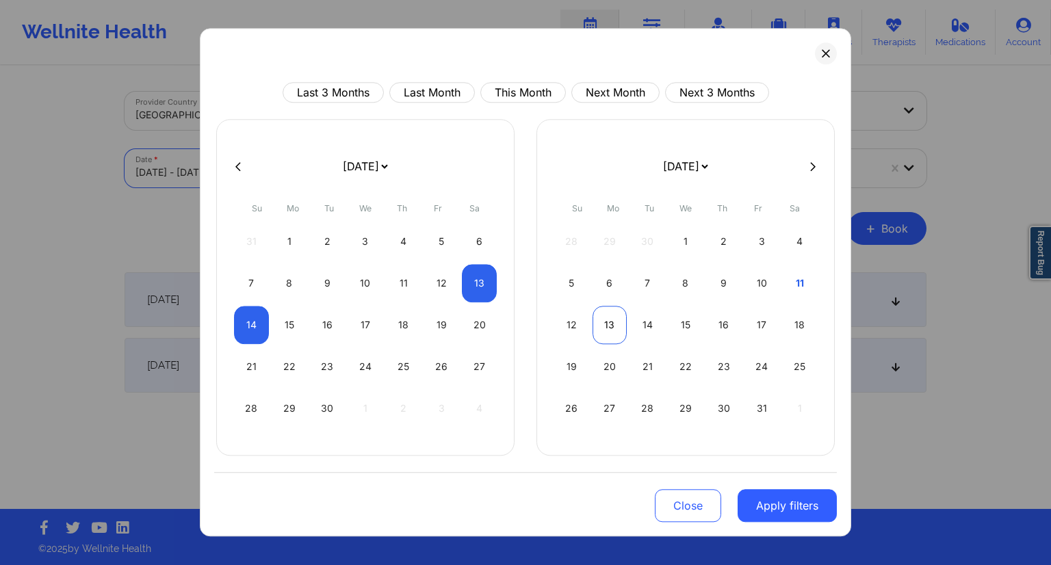
click at [595, 318] on div "13" at bounding box center [610, 325] width 35 height 38
select select "2025-9"
select select "2025-10"
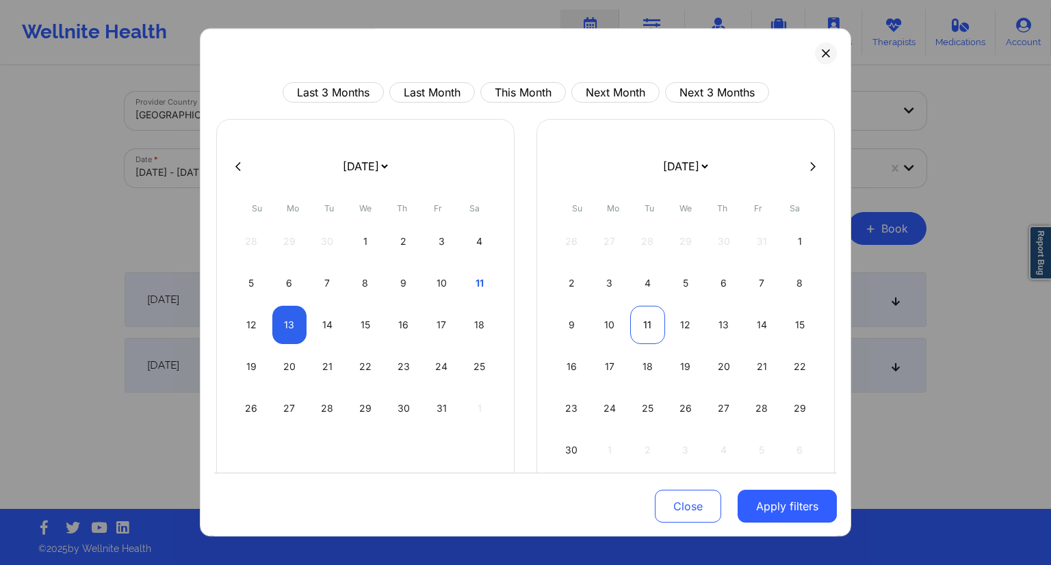
select select "2025-9"
select select "2025-10"
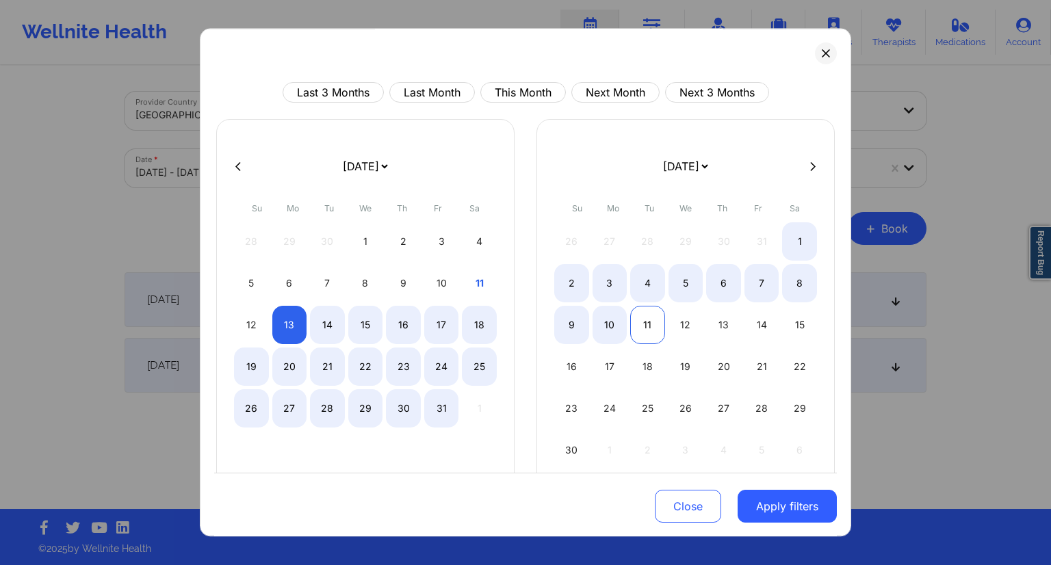
click at [651, 332] on div "11" at bounding box center [647, 325] width 35 height 38
select select "2025-9"
select select "2025-10"
click at [325, 314] on div "14" at bounding box center [327, 325] width 35 height 38
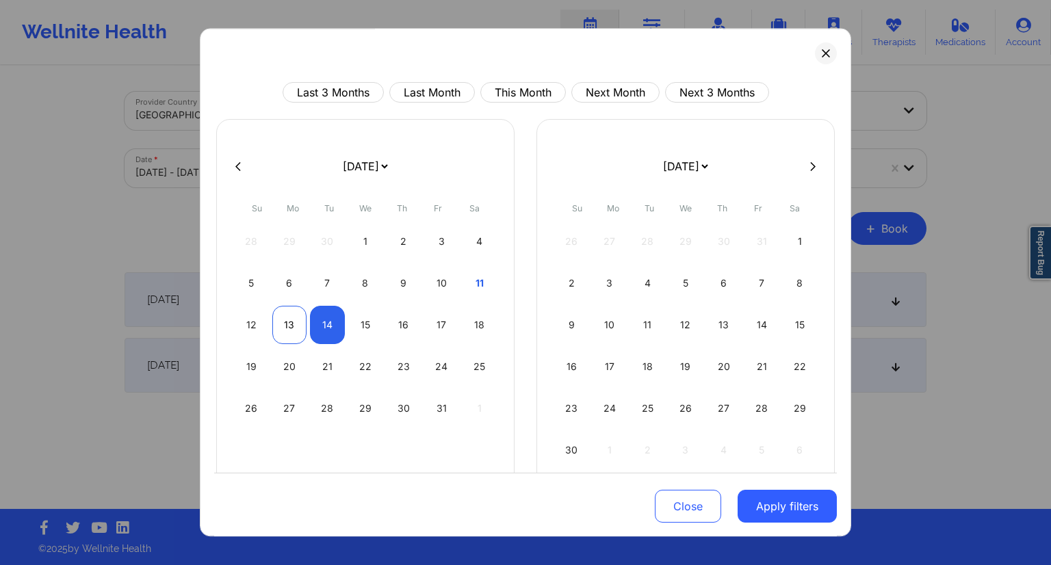
select select "2025-9"
select select "2025-10"
click at [280, 325] on div "13" at bounding box center [289, 325] width 35 height 38
select select "2025-9"
select select "2025-10"
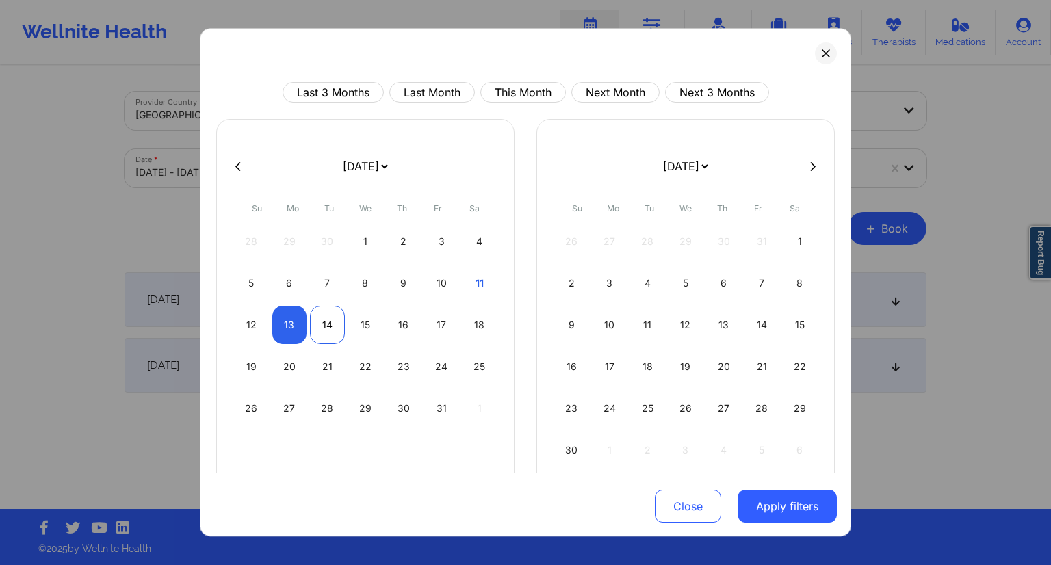
click at [319, 325] on div "14" at bounding box center [327, 325] width 35 height 38
select select "2025-9"
select select "2025-10"
click at [780, 498] on button "Apply filters" at bounding box center [787, 506] width 99 height 33
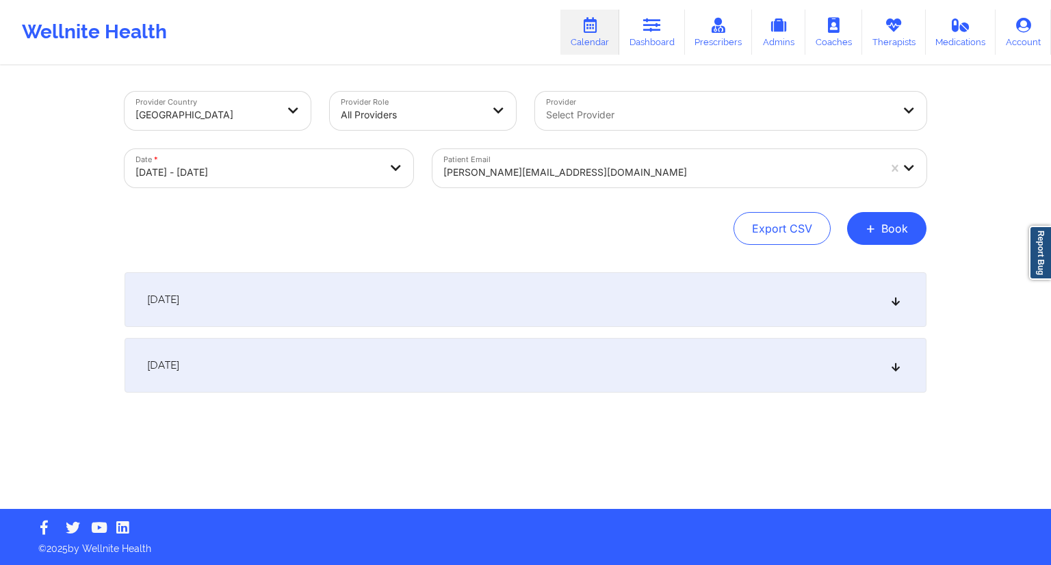
click at [615, 181] on div "[PERSON_NAME][EMAIL_ADDRESS][DOMAIN_NAME]" at bounding box center [660, 172] width 435 height 30
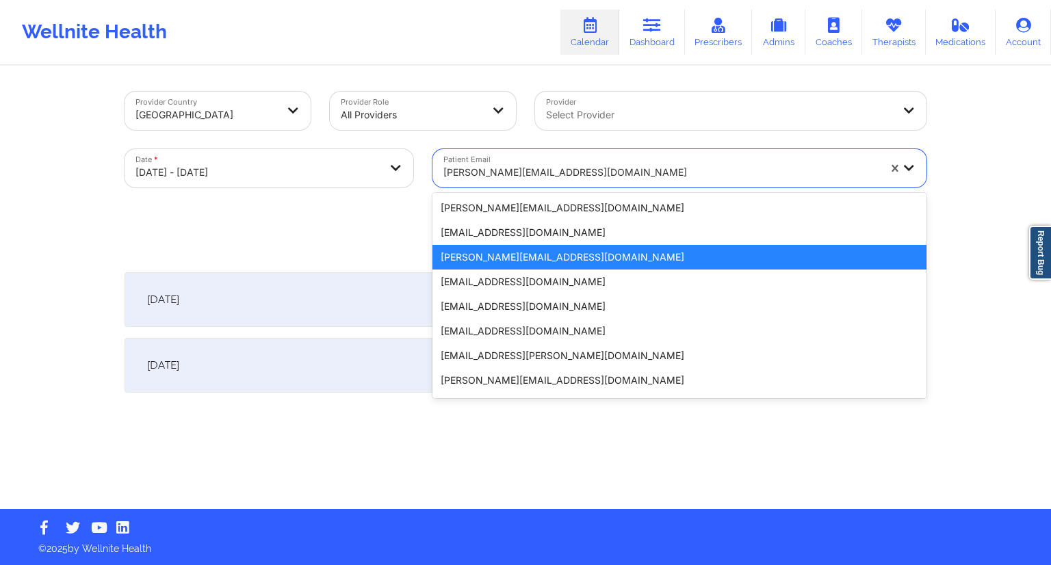
paste input "[PERSON_NAME][EMAIL_ADDRESS][DOMAIN_NAME]"
type input "[PERSON_NAME][EMAIL_ADDRESS][DOMAIN_NAME]"
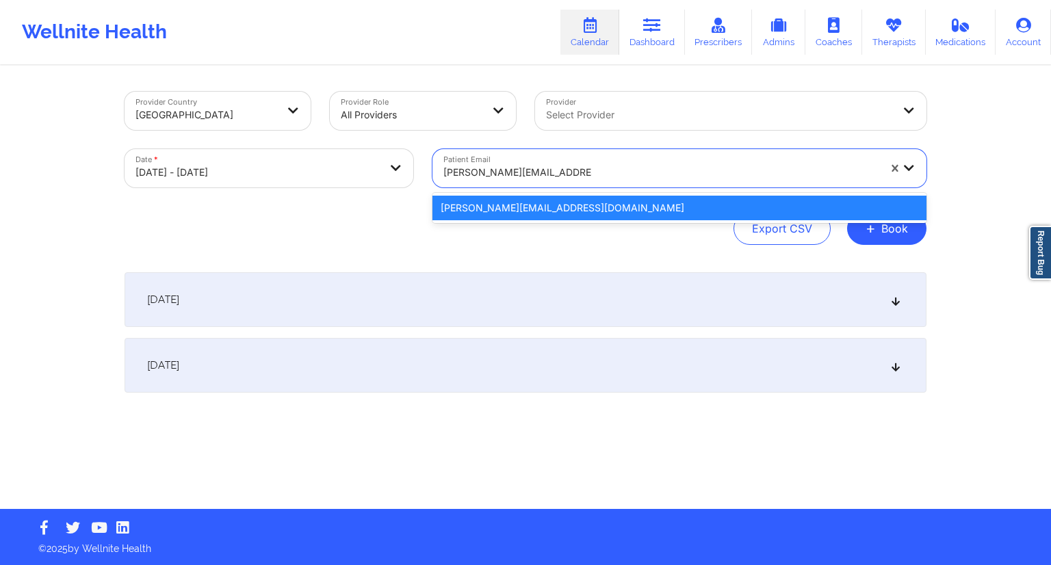
click at [539, 168] on input "[PERSON_NAME][EMAIL_ADDRESS][DOMAIN_NAME]" at bounding box center [517, 173] width 149 height 14
paste input "text"
click at [538, 210] on div "[PERSON_NAME][EMAIL_ADDRESS][DOMAIN_NAME]" at bounding box center [680, 208] width 494 height 25
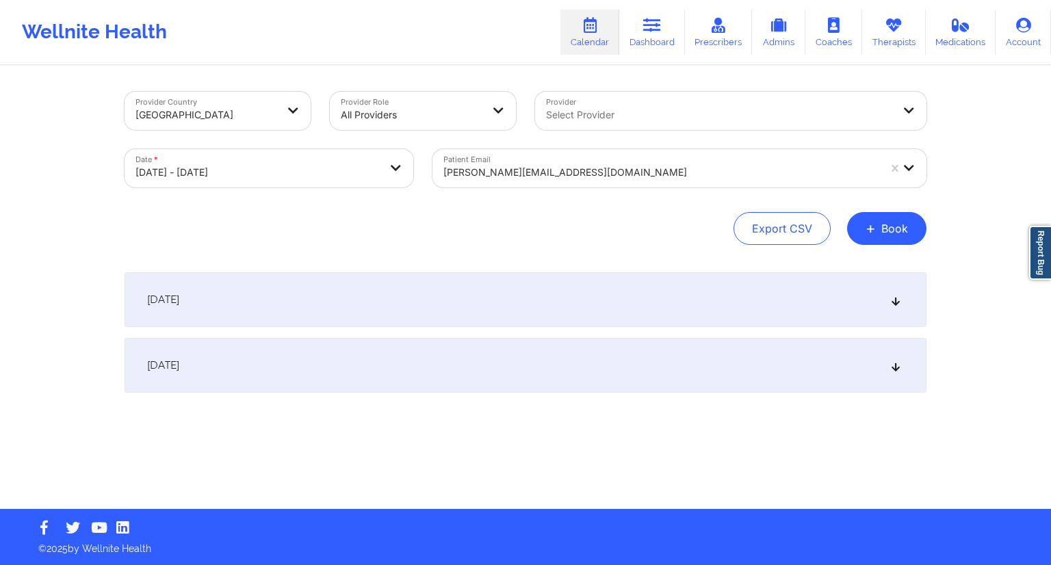
click at [511, 225] on div "Export CSV + Book" at bounding box center [526, 228] width 802 height 33
click at [374, 320] on div "[DATE]" at bounding box center [526, 299] width 802 height 55
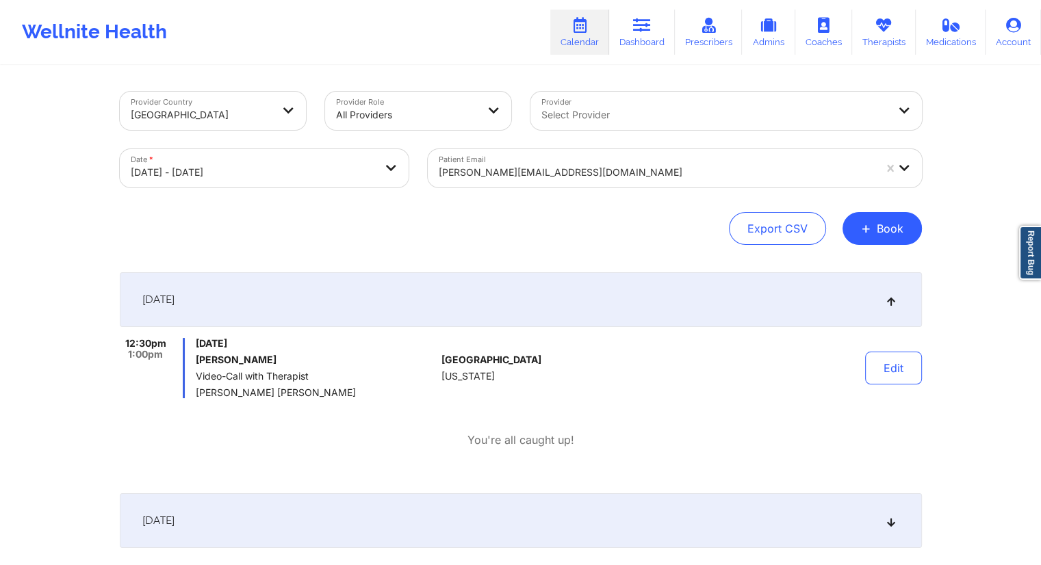
drag, startPoint x: 338, startPoint y: 395, endPoint x: 198, endPoint y: 389, distance: 140.4
click at [198, 389] on span "[PERSON_NAME] [PERSON_NAME]" at bounding box center [316, 392] width 240 height 11
copy span "[PERSON_NAME] [PERSON_NAME]"
drag, startPoint x: 309, startPoint y: 359, endPoint x: 191, endPoint y: 359, distance: 118.4
click at [191, 359] on div "12:30pm 1:00pm [DATE] [PERSON_NAME] Video-Call with Therapist [PERSON_NAME] [PE…" at bounding box center [278, 368] width 317 height 60
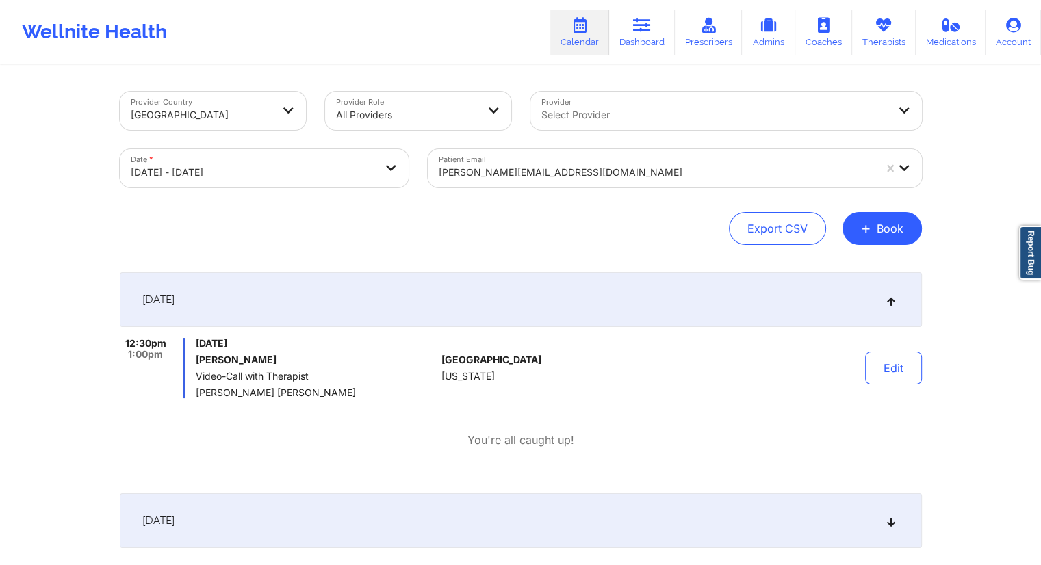
copy h6 "[PERSON_NAME]"
